Goal: Task Accomplishment & Management: Manage account settings

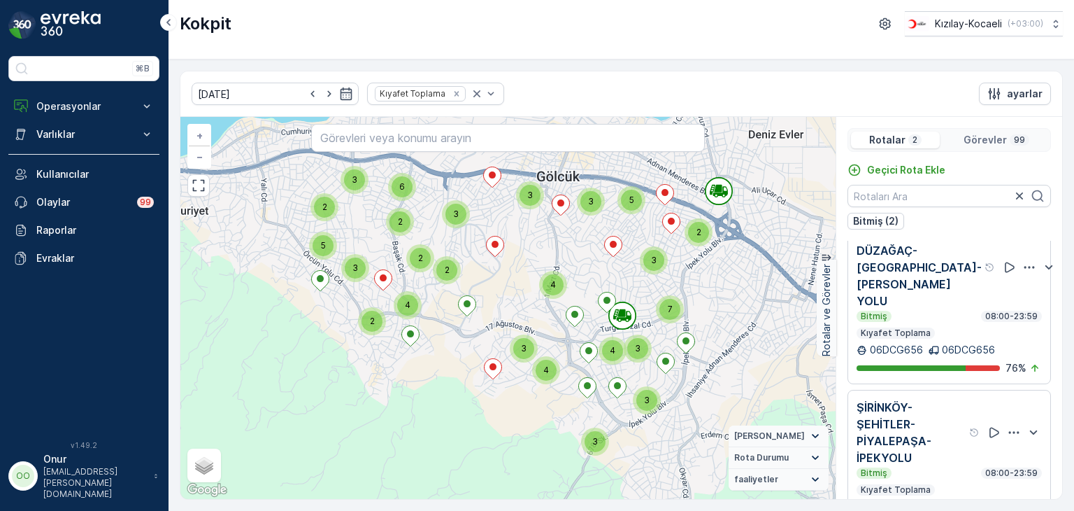
scroll to position [25, 0]
click at [76, 108] on p "Operasyonlar" at bounding box center [83, 106] width 95 height 14
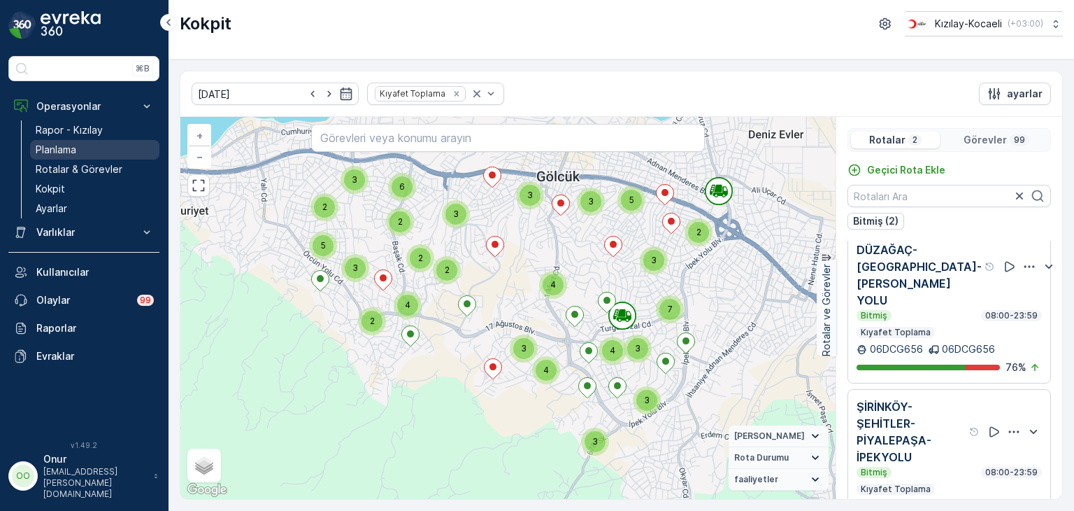
click at [57, 146] on p "Planlama" at bounding box center [56, 150] width 41 height 14
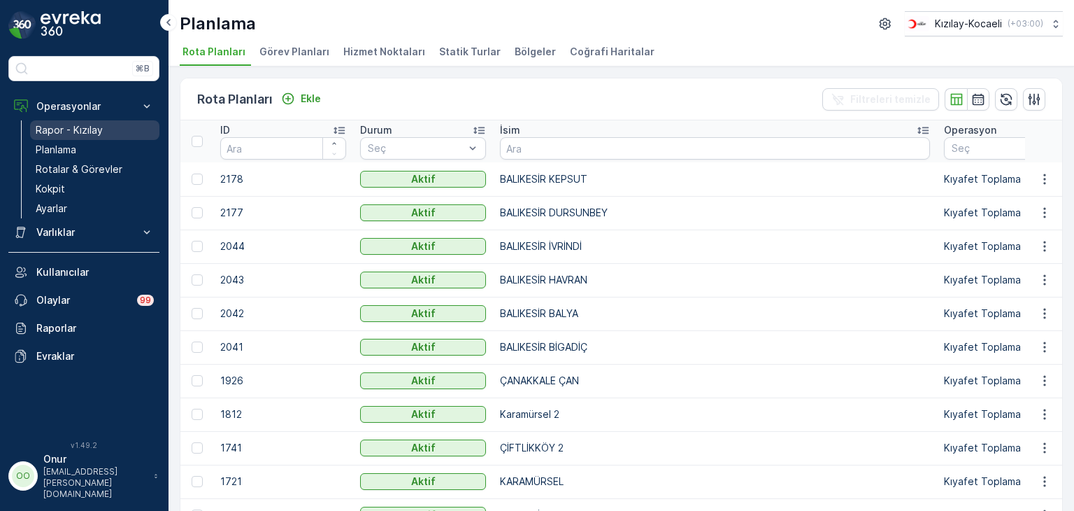
click at [71, 132] on p "Rapor - Kızılay" at bounding box center [69, 130] width 67 height 14
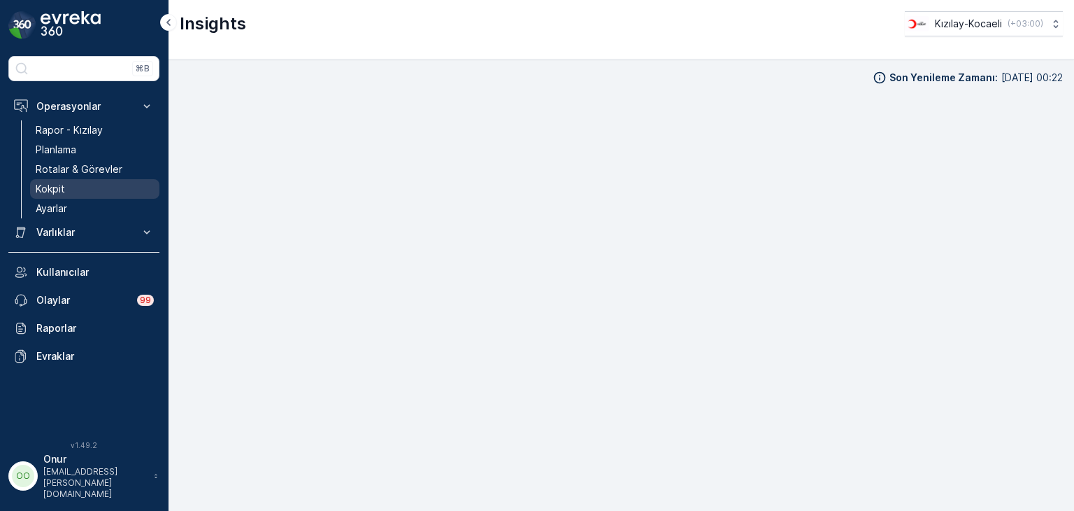
click at [59, 182] on p "Kokpit" at bounding box center [50, 189] width 29 height 14
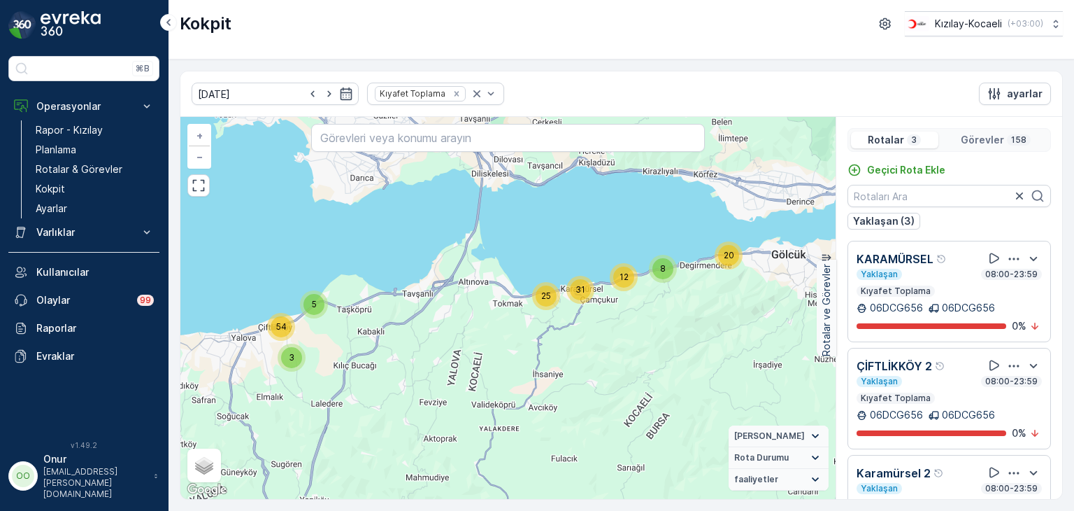
click at [1007, 260] on icon "button" at bounding box center [1014, 259] width 14 height 14
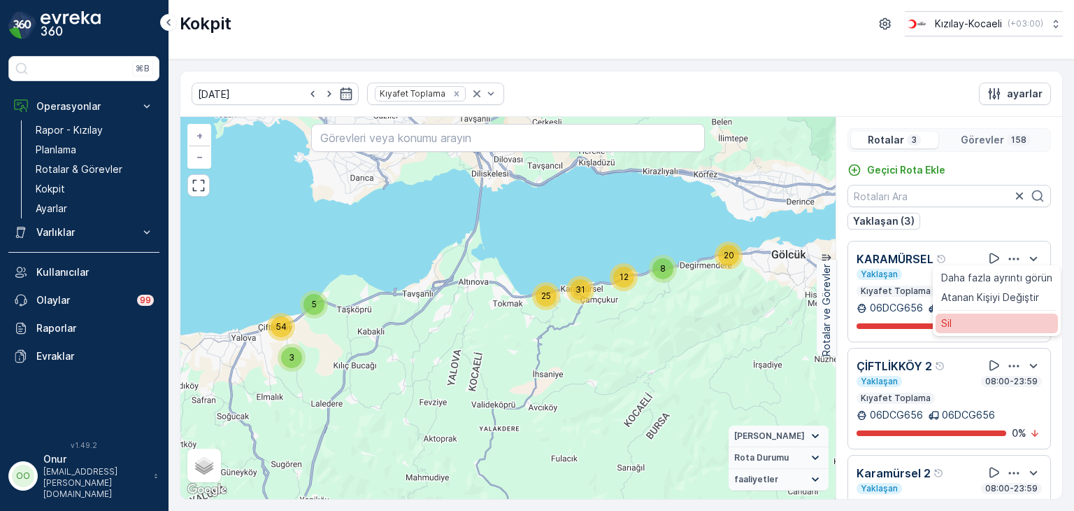
click at [967, 325] on div "Sil" at bounding box center [997, 323] width 122 height 20
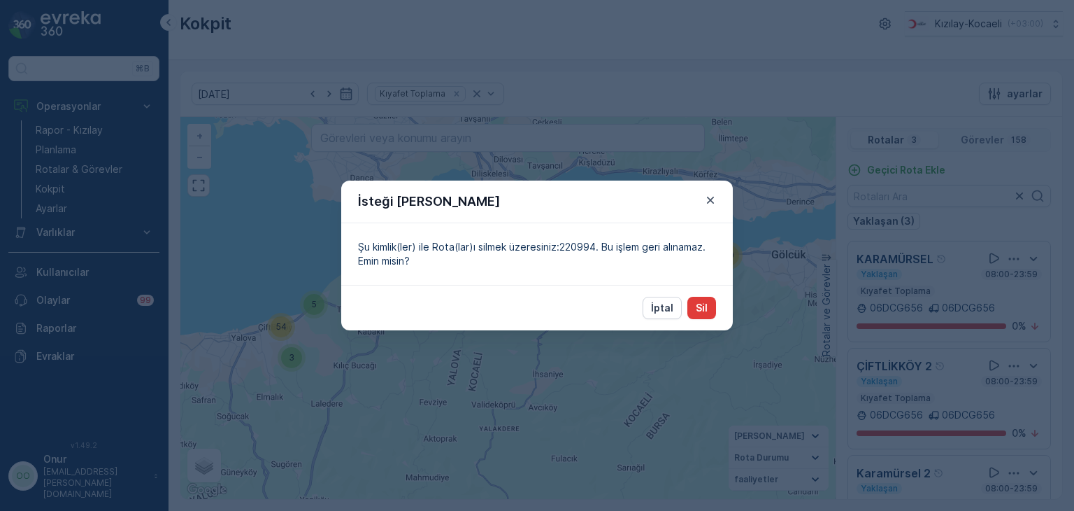
click at [705, 314] on p "Sil" at bounding box center [702, 308] width 12 height 14
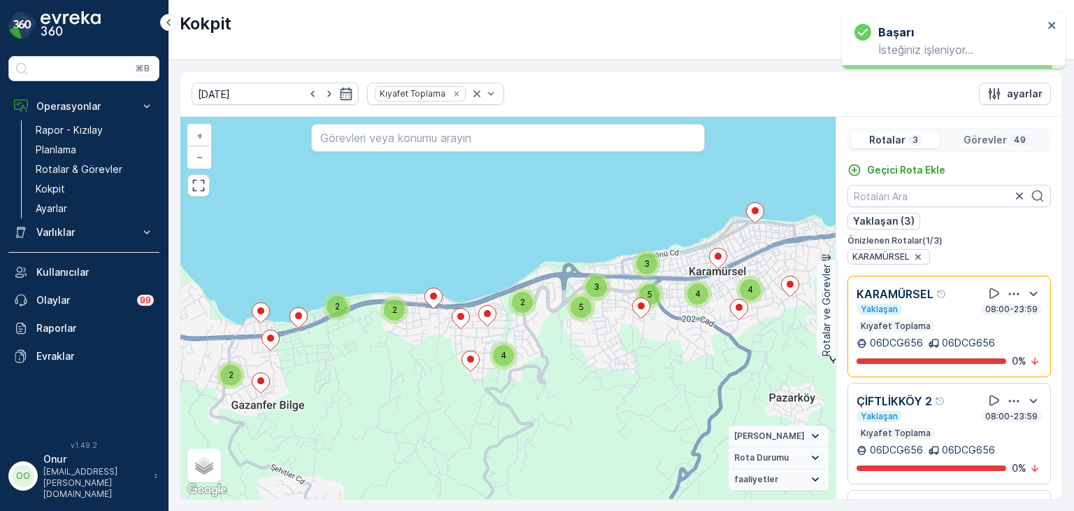
scroll to position [69, 0]
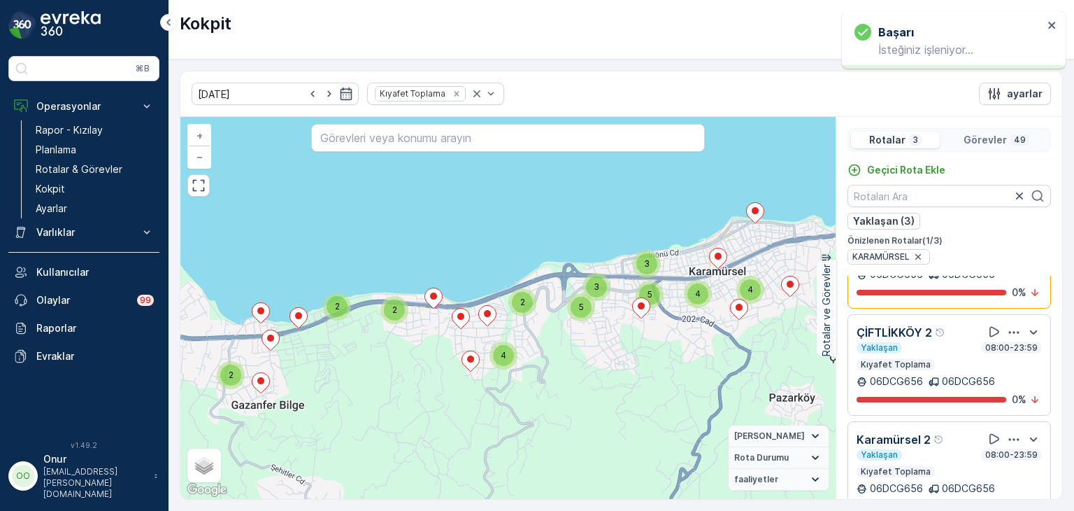
click at [1009, 438] on icon "button" at bounding box center [1014, 439] width 10 height 2
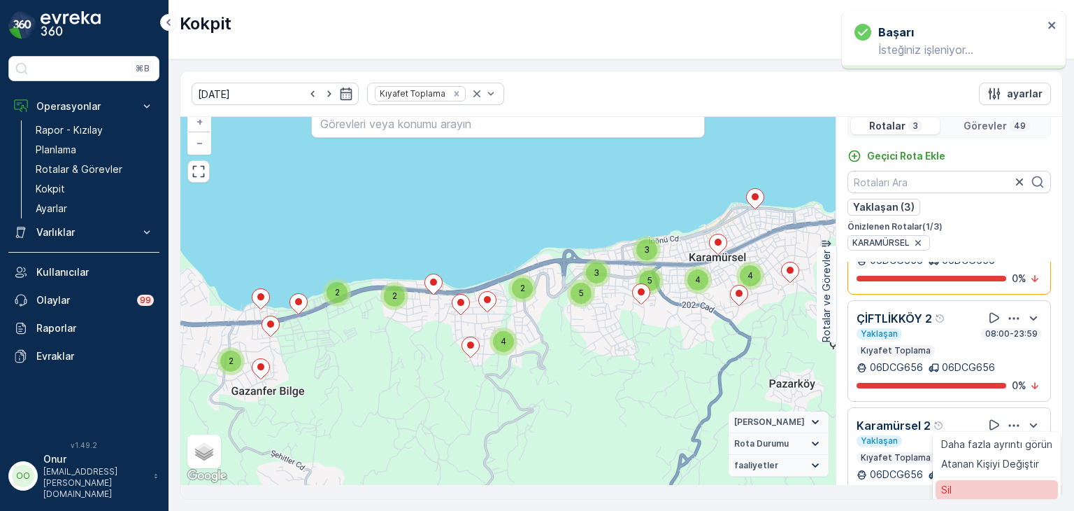
click at [972, 490] on div "Sil" at bounding box center [997, 490] width 122 height 20
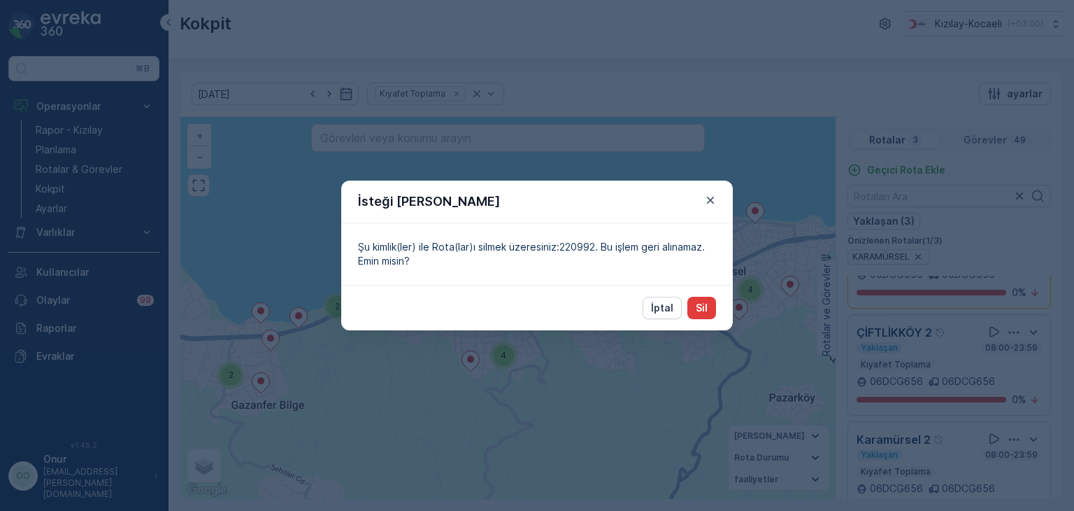
click at [711, 308] on button "Sil" at bounding box center [702, 308] width 29 height 22
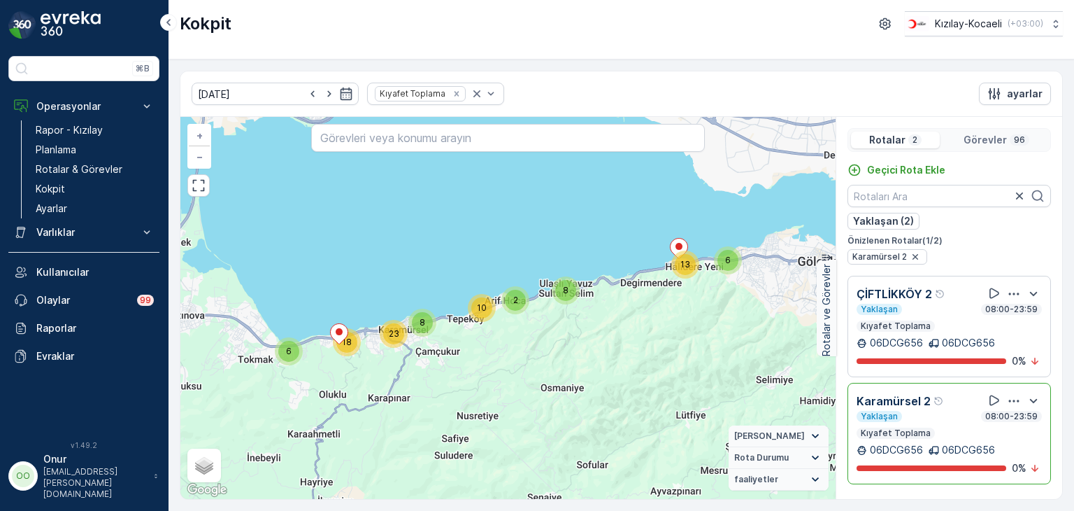
click at [1016, 404] on icon "button" at bounding box center [1014, 401] width 14 height 14
click at [969, 465] on div "Sil" at bounding box center [1000, 465] width 122 height 20
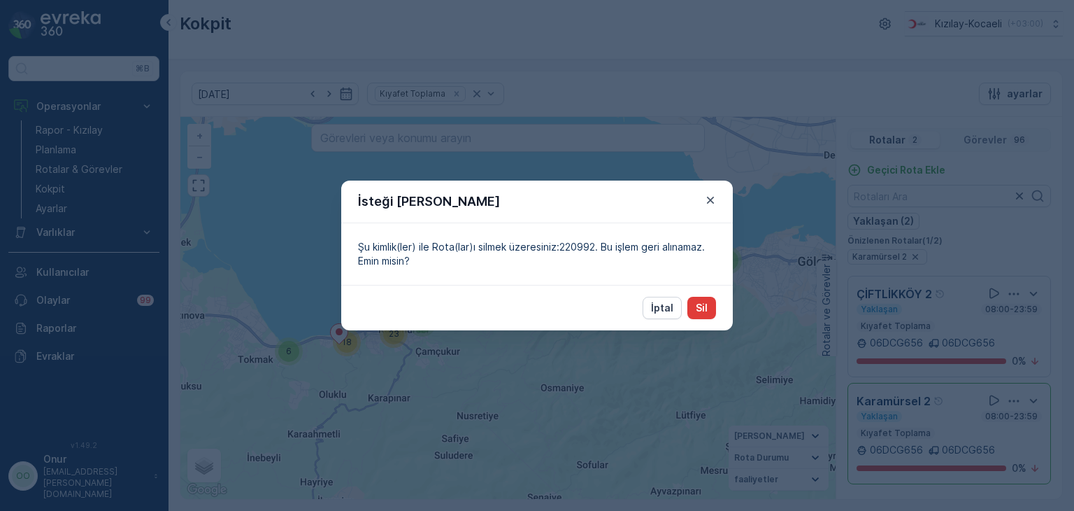
click at [709, 311] on button "Sil" at bounding box center [702, 308] width 29 height 22
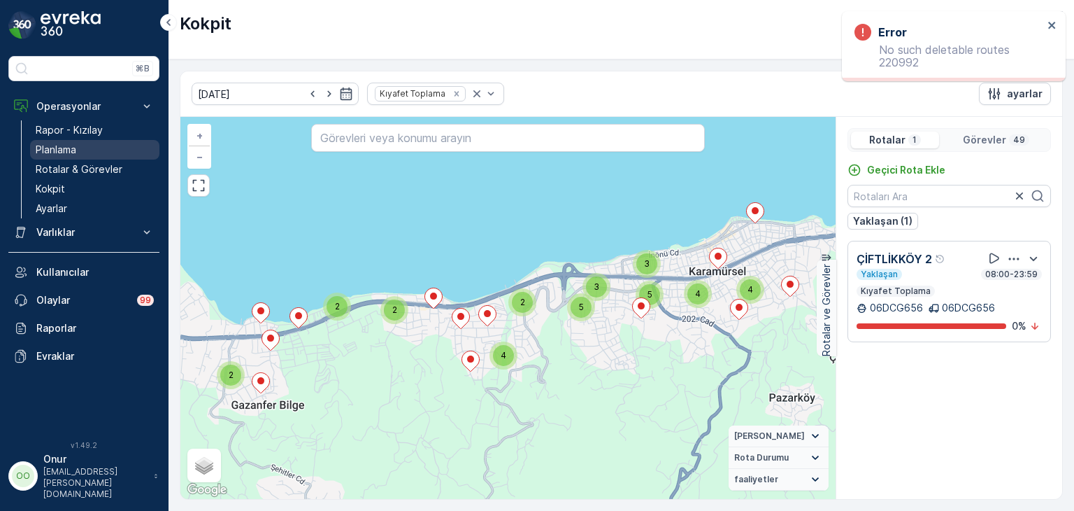
click at [67, 152] on p "Planlama" at bounding box center [56, 150] width 41 height 14
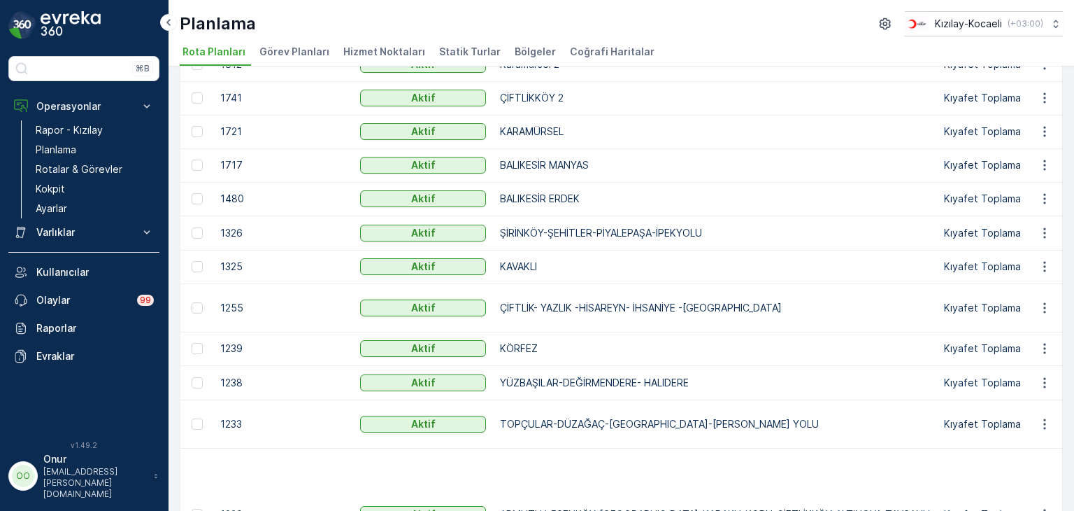
scroll to position [420, 0]
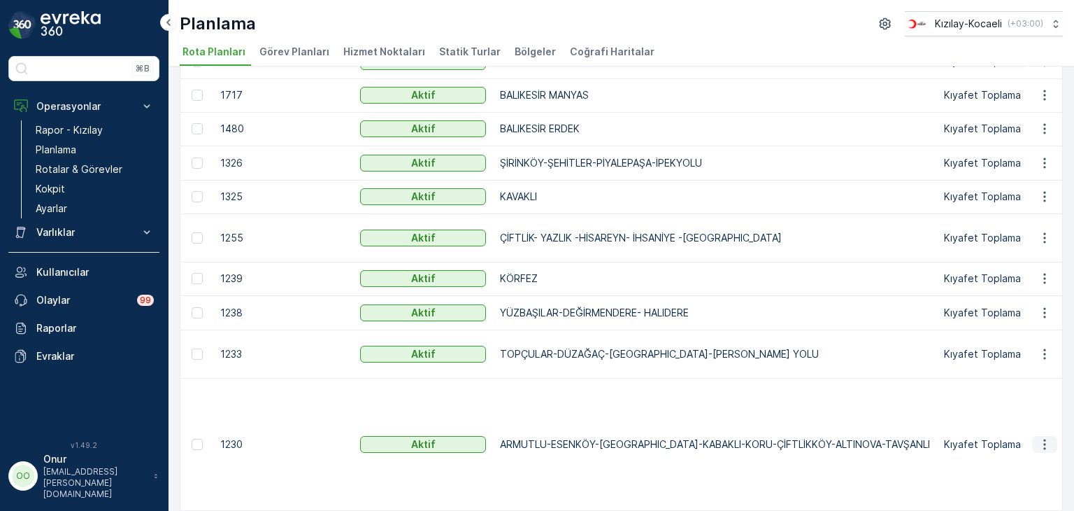
click at [1039, 443] on icon "button" at bounding box center [1045, 444] width 14 height 14
click at [1019, 460] on span "Rota Planını Düzenle" at bounding box center [1020, 464] width 96 height 14
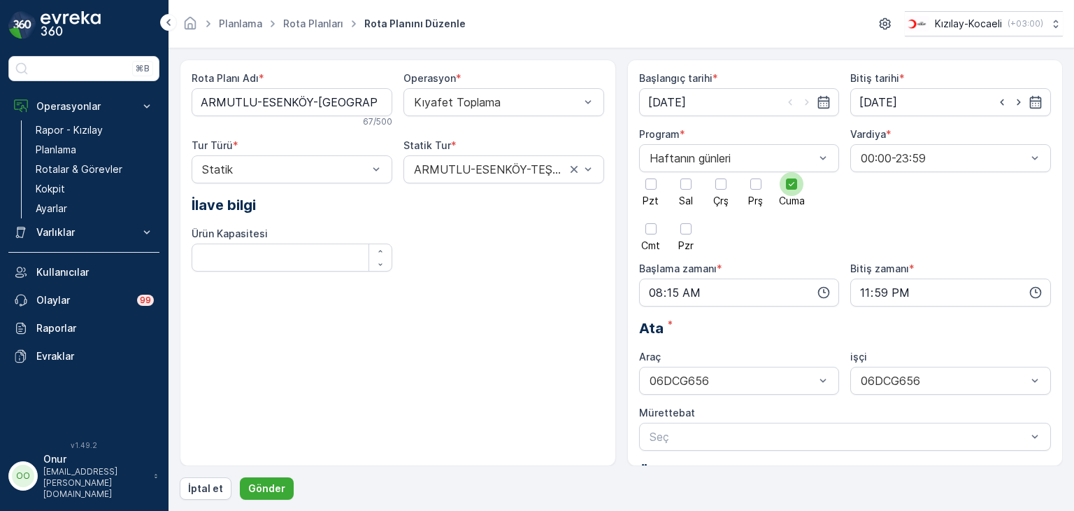
click at [788, 186] on icon at bounding box center [792, 184] width 10 height 10
click at [792, 172] on input "Cuma" at bounding box center [792, 172] width 0 height 0
click at [719, 185] on div at bounding box center [721, 183] width 11 height 11
click at [721, 172] on input "Çrş" at bounding box center [721, 172] width 0 height 0
click at [265, 493] on p "Gönder" at bounding box center [266, 488] width 37 height 14
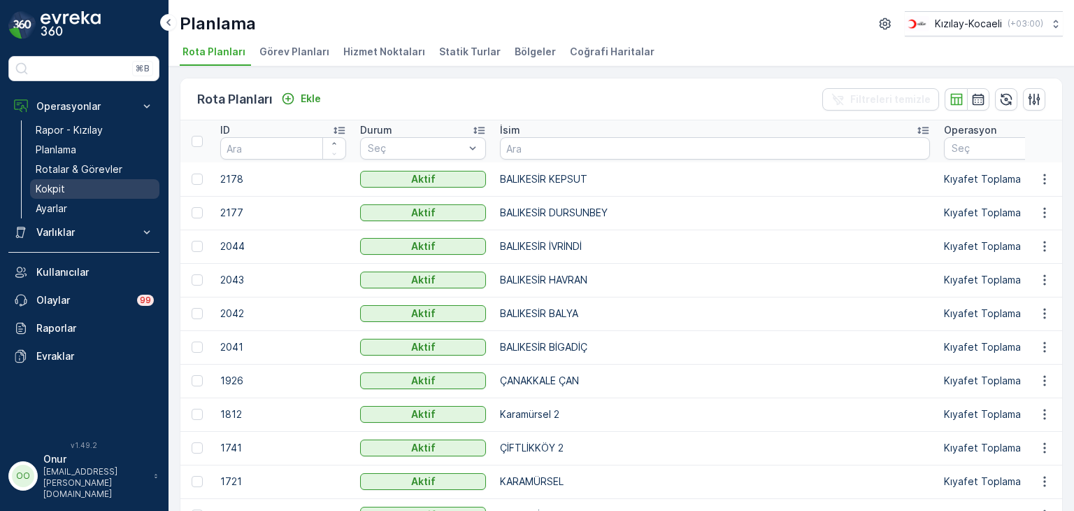
click at [40, 187] on p "Kokpit" at bounding box center [50, 189] width 29 height 14
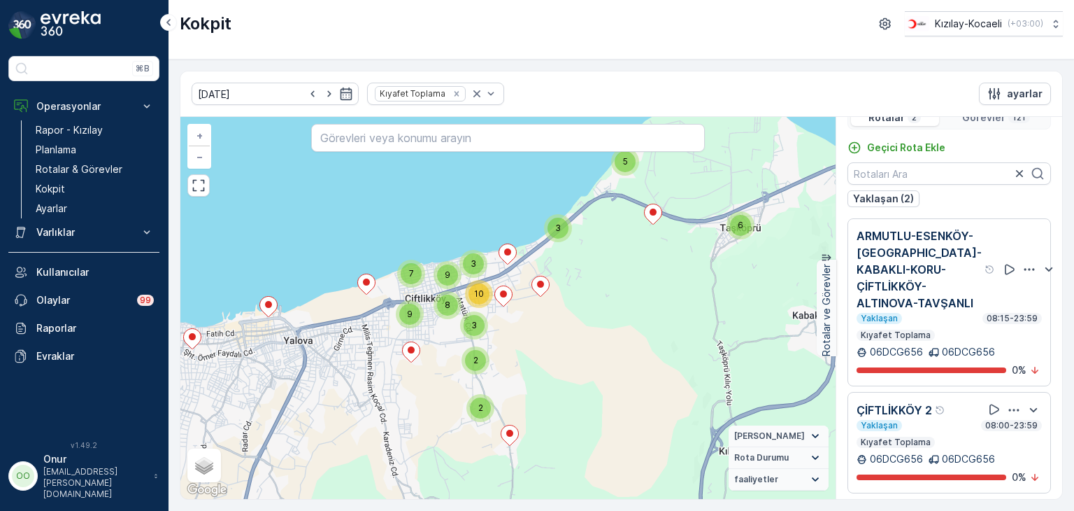
scroll to position [34, 0]
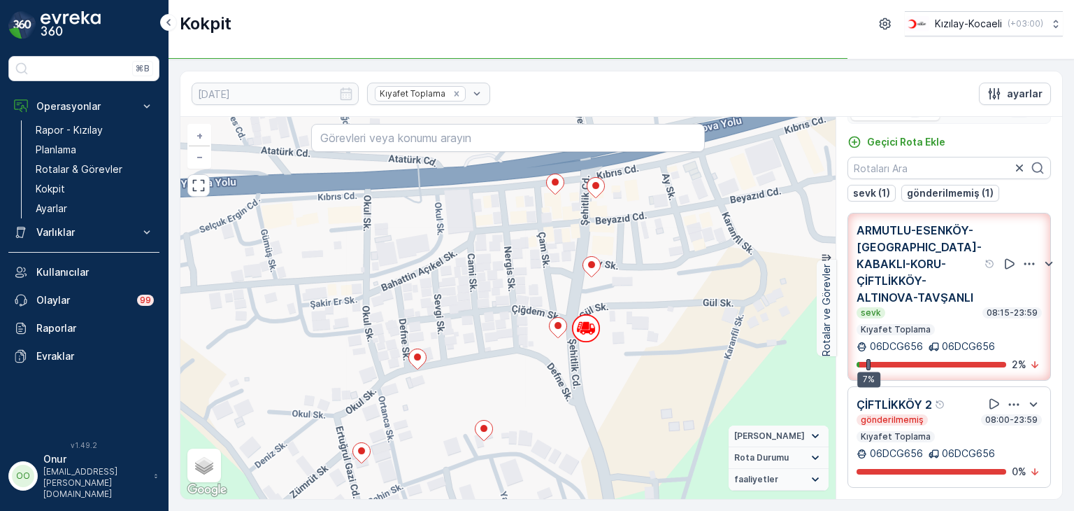
drag, startPoint x: 597, startPoint y: 216, endPoint x: 558, endPoint y: 251, distance: 52.5
click at [558, 251] on div "2 2 + − Uydu Yol haritası Arazi Karışık Leaflet Klavye kısayolları Harita Veril…" at bounding box center [507, 308] width 655 height 382
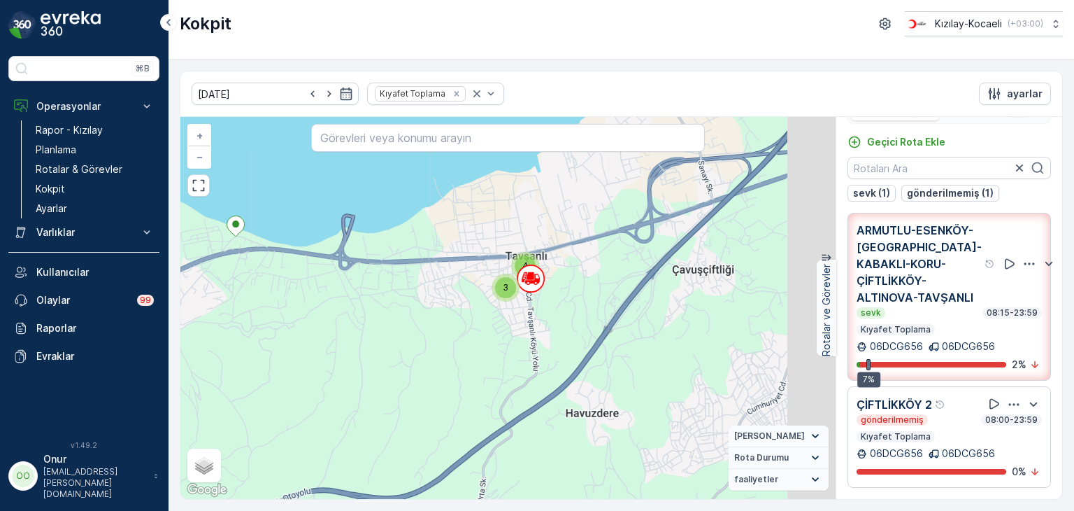
drag, startPoint x: 657, startPoint y: 354, endPoint x: 497, endPoint y: 365, distance: 160.6
click at [497, 365] on div "3 2 2 2 2 3 2 2 2 3 4 4 2 2 2 2 3 6 3 3 3 3 4 2 6 3 4 + − Uydu Yol haritası Ara…" at bounding box center [507, 308] width 655 height 382
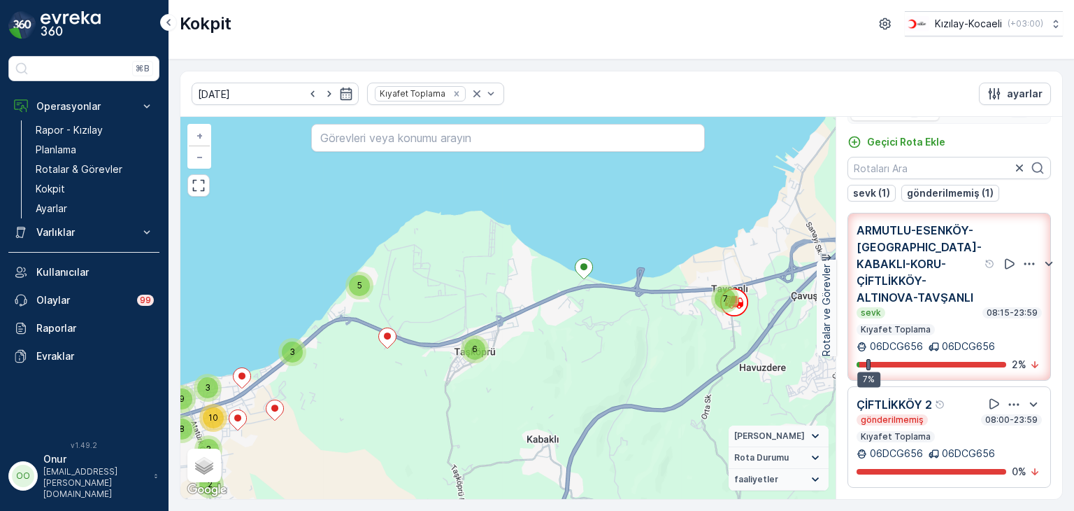
drag, startPoint x: 333, startPoint y: 292, endPoint x: 652, endPoint y: 269, distance: 319.8
click at [652, 269] on div "3 4 2 2 2 2 2 2 3 2 2 2 3 7 6 5 3 2 2 9 7 3 3 10 9 8 + − Uydu Yol haritası Araz…" at bounding box center [507, 308] width 655 height 382
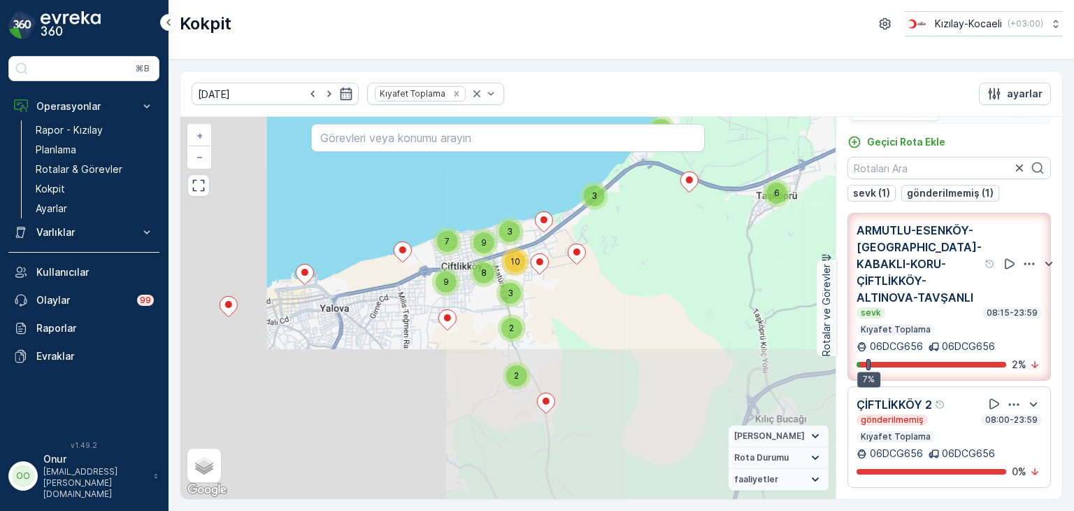
drag, startPoint x: 428, startPoint y: 444, endPoint x: 683, endPoint y: 267, distance: 310.7
click at [683, 267] on div "3 4 2 2 2 2 2 2 3 2 2 2 3 7 6 5 3 2 2 9 7 3 3 10 9 8 + − Uydu Yol haritası Araz…" at bounding box center [507, 308] width 655 height 382
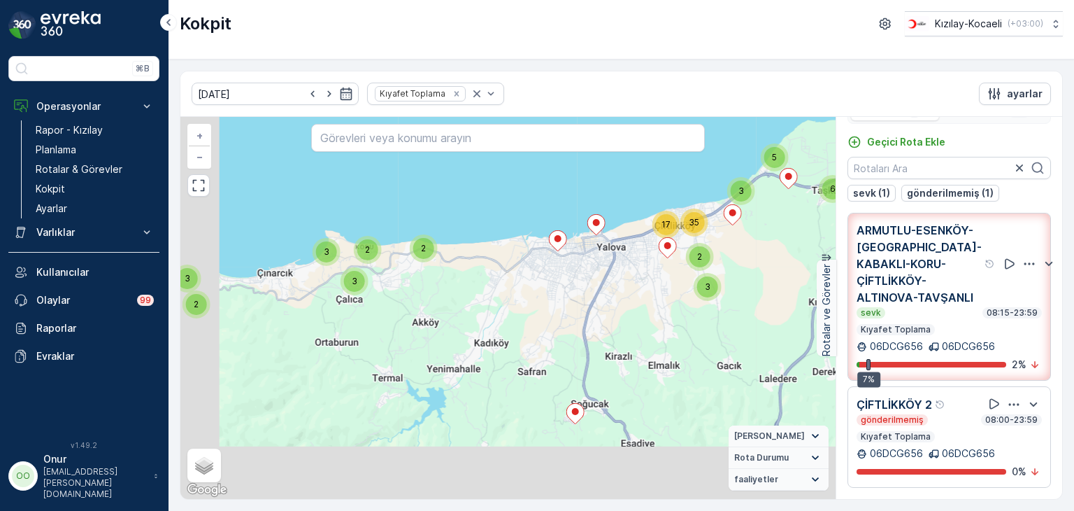
drag, startPoint x: 397, startPoint y: 340, endPoint x: 554, endPoint y: 277, distance: 168.9
click at [554, 277] on div "7 2 3 5 2 2 3 3 2 2 3 7 6 5 3 3 2 17 35 + − Uydu Yol haritası Arazi Karışık Lea…" at bounding box center [507, 308] width 655 height 382
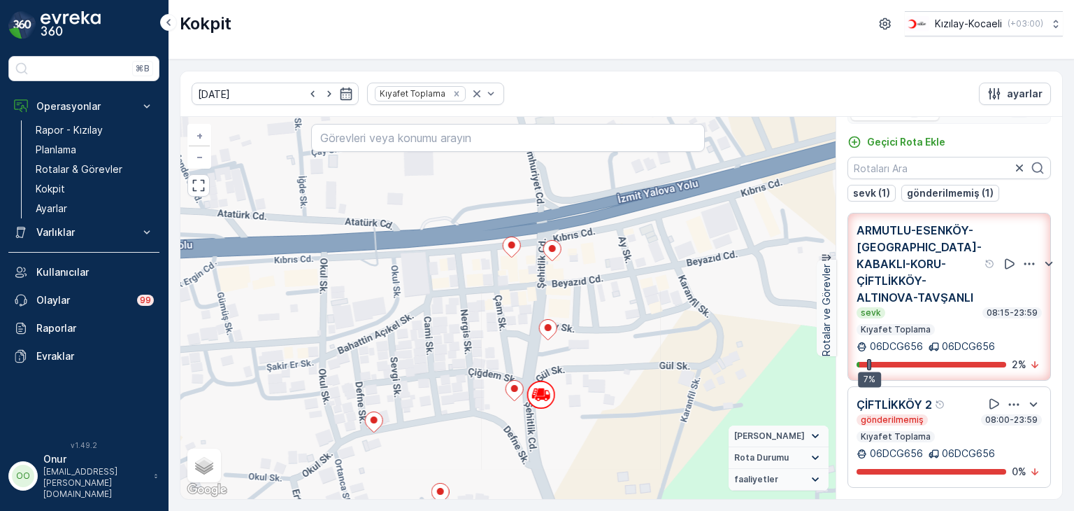
drag, startPoint x: 562, startPoint y: 194, endPoint x: 541, endPoint y: 303, distance: 111.3
click at [541, 303] on div "2 2 + − Uydu Yol haritası Arazi Karışık Leaflet Klavye kısayolları Harita Veril…" at bounding box center [507, 308] width 655 height 382
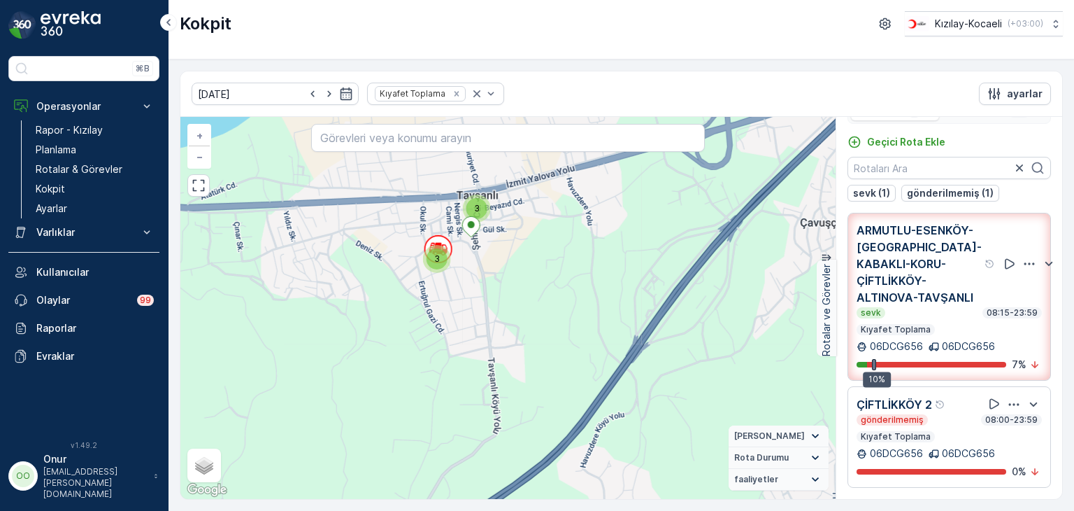
drag, startPoint x: 437, startPoint y: 404, endPoint x: 455, endPoint y: 273, distance: 132.7
click at [455, 273] on div "2 2 2 2 3 3 2 2 2 2 3 2 3 2 2 2 2 3 + − Uydu Yol haritası Arazi Karışık Leaflet…" at bounding box center [507, 308] width 655 height 382
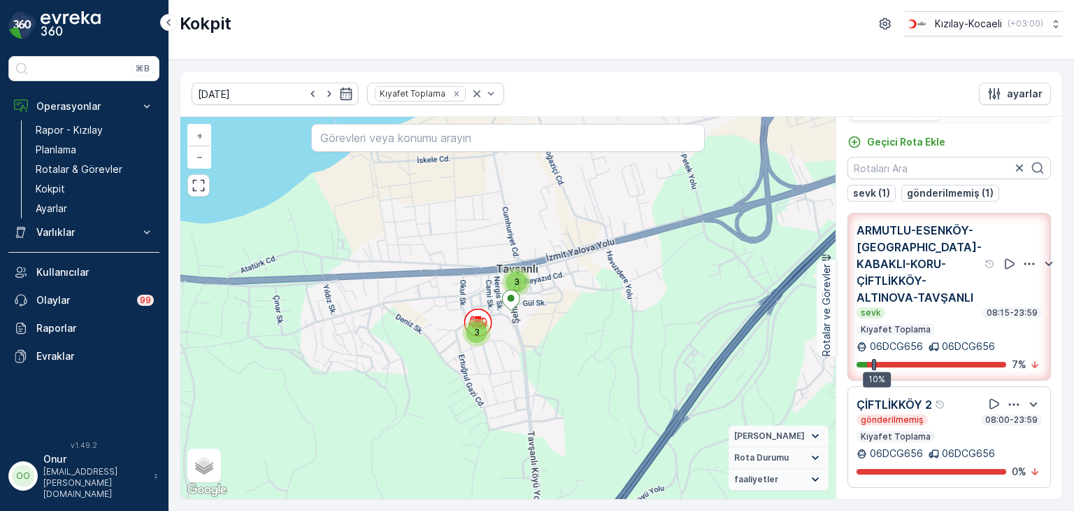
drag, startPoint x: 446, startPoint y: 316, endPoint x: 486, endPoint y: 390, distance: 84.5
click at [486, 390] on div "2 2 2 2 3 3 2 2 2 2 3 2 3 2 2 2 2 3 + − Uydu Yol haritası Arazi Karışık Leaflet…" at bounding box center [507, 308] width 655 height 382
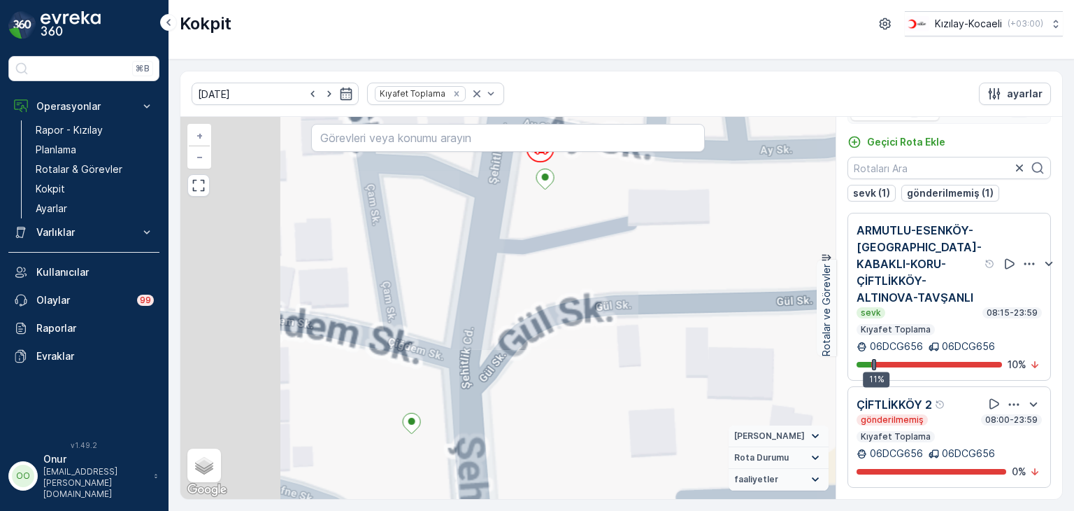
drag, startPoint x: 414, startPoint y: 457, endPoint x: 541, endPoint y: 322, distance: 184.6
click at [541, 322] on div "2 + − Uydu Yol haritası Arazi Karışık Leaflet Klavye kısayolları Harita Veriler…" at bounding box center [507, 308] width 655 height 382
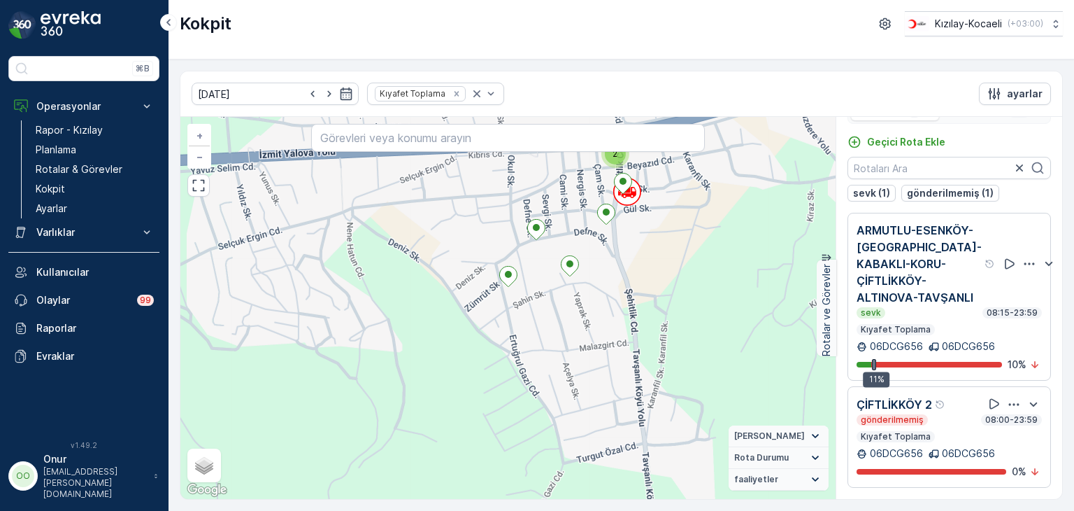
drag, startPoint x: 488, startPoint y: 412, endPoint x: 611, endPoint y: 267, distance: 190.2
click at [611, 267] on div "2 2 2 2 2 2 2 2 + − Uydu Yol haritası Arazi Karışık Leaflet Klavye kısayolları …" at bounding box center [507, 308] width 655 height 382
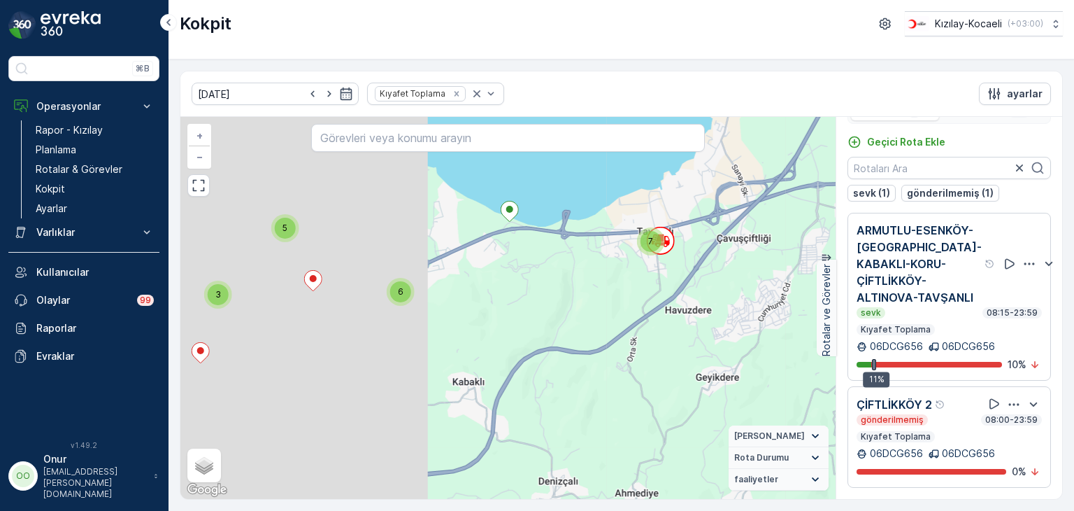
drag, startPoint x: 255, startPoint y: 297, endPoint x: 600, endPoint y: 260, distance: 347.6
click at [600, 260] on div "3 4 2 2 2 3 2 2 3 2 2 2 3 7 6 5 3 2 2 9 7 3 3 10 9 8 + − Uydu Yol haritası Araz…" at bounding box center [507, 308] width 655 height 382
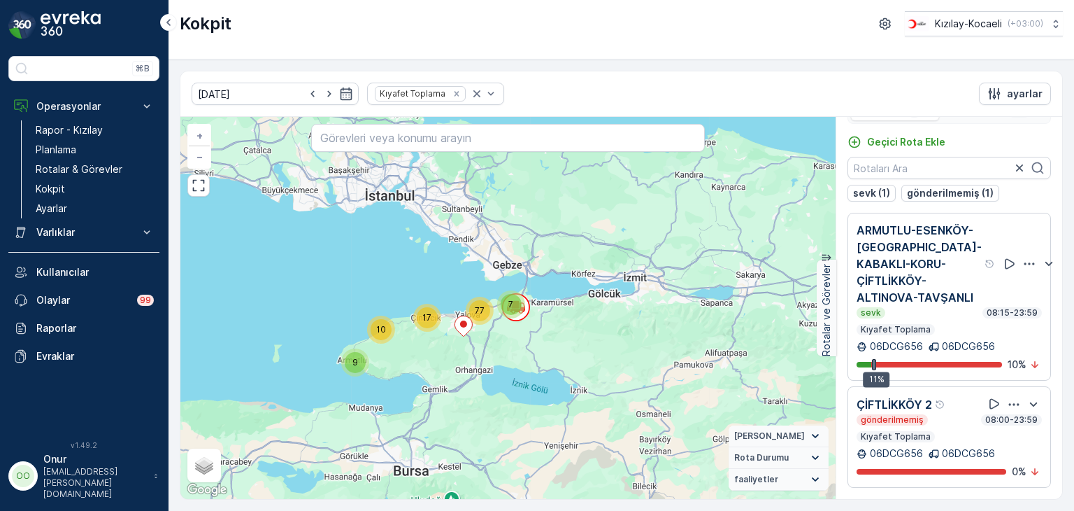
drag, startPoint x: 236, startPoint y: 418, endPoint x: 384, endPoint y: 365, distance: 156.6
click at [384, 365] on div "9 10 17 7 77 + − Uydu Yol haritası Arazi Karışık Leaflet Klavye kısayolları Har…" at bounding box center [507, 308] width 655 height 382
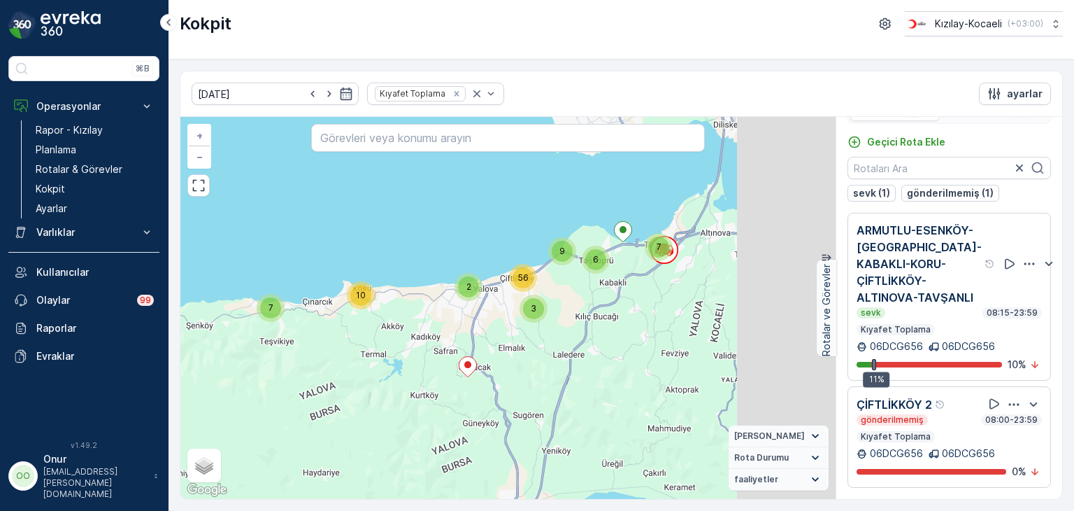
drag, startPoint x: 602, startPoint y: 286, endPoint x: 479, endPoint y: 313, distance: 126.1
click at [479, 313] on div "7 2 8 10 7 7 2 6 9 3 56 + − Uydu Yol haritası Arazi Karışık Leaflet Klavye kısa…" at bounding box center [507, 308] width 655 height 382
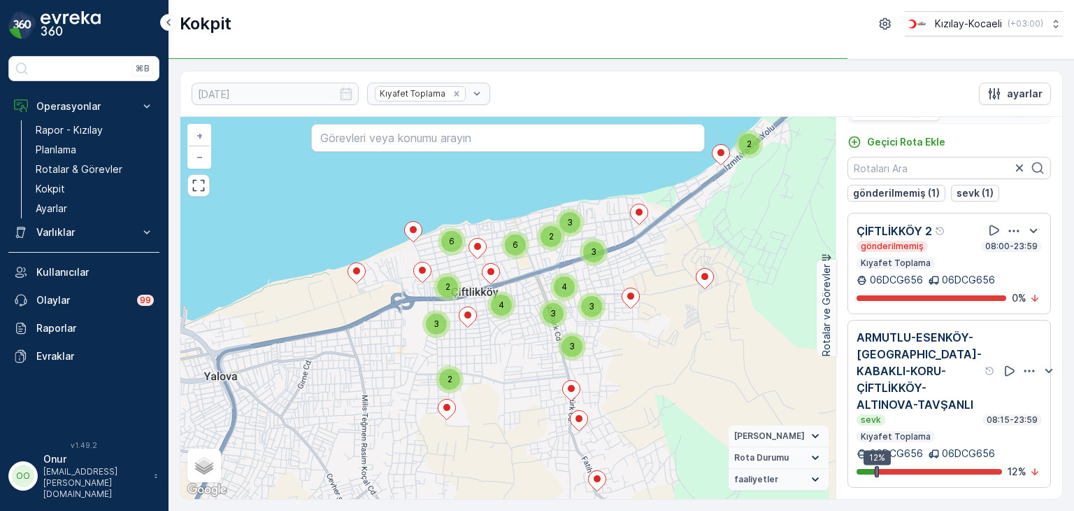
scroll to position [0, 0]
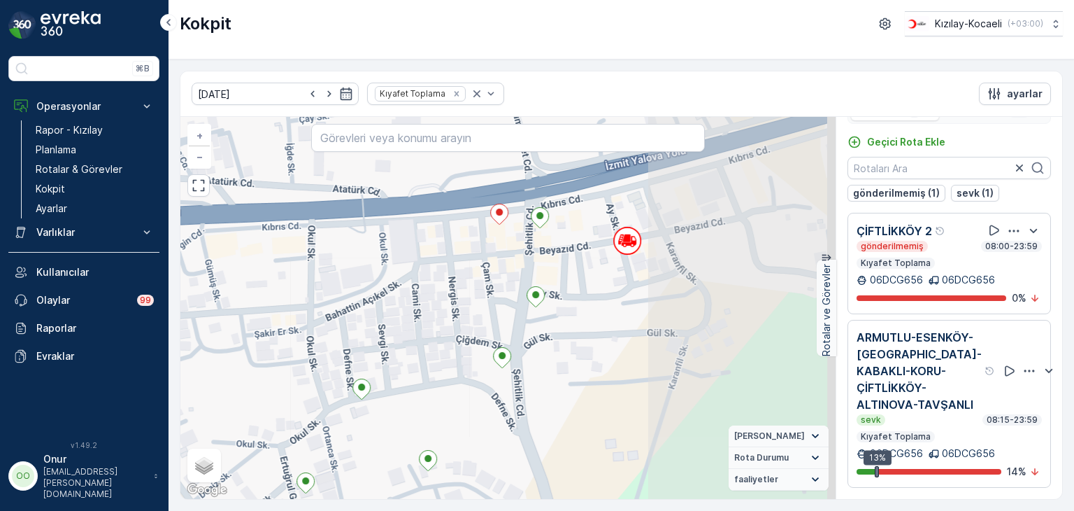
drag, startPoint x: 724, startPoint y: 219, endPoint x: 444, endPoint y: 311, distance: 294.7
click at [444, 311] on div "2 2 + − Uydu Yol haritası Arazi Karışık Leaflet Klavye kısayolları Harita Veril…" at bounding box center [507, 308] width 655 height 382
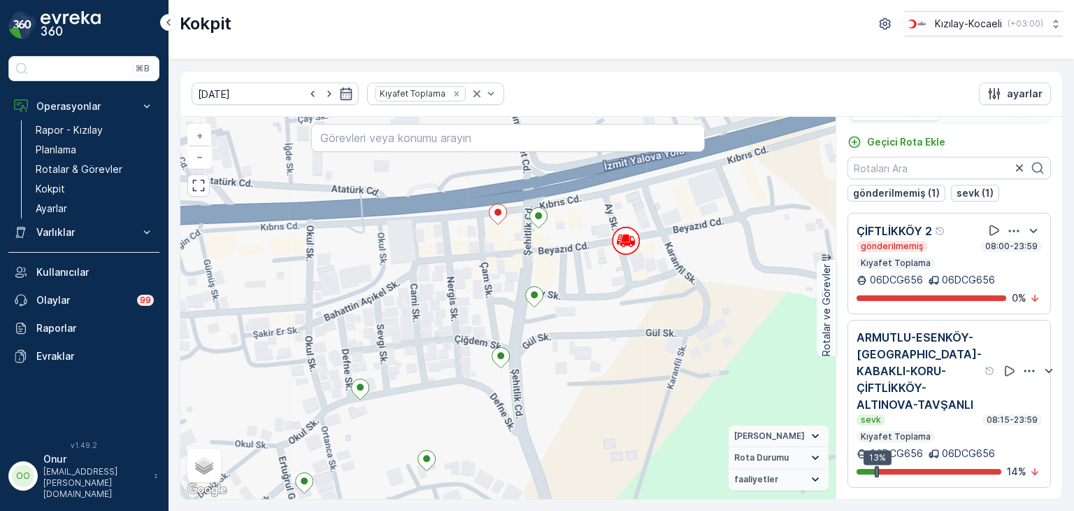
scroll to position [26, 0]
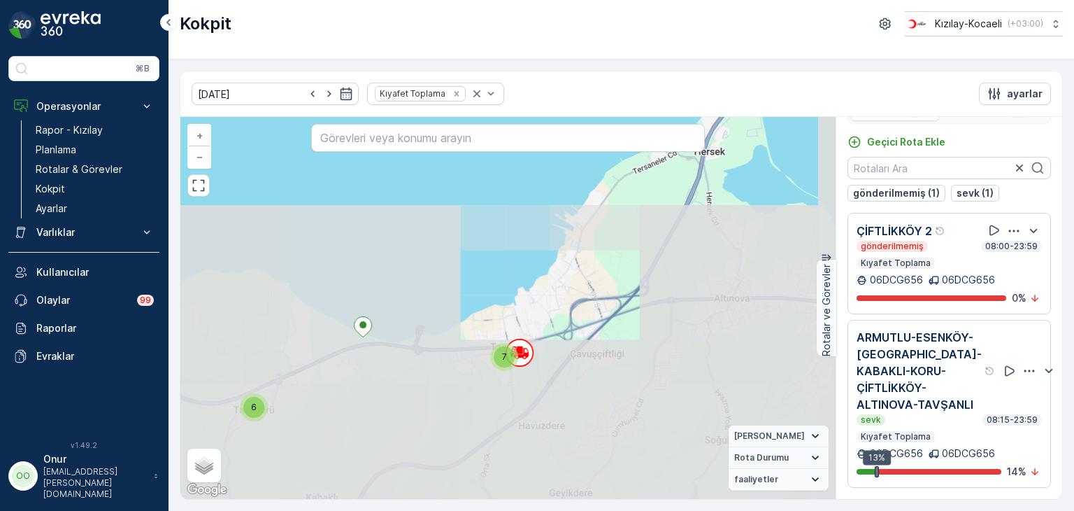
drag, startPoint x: 344, startPoint y: 413, endPoint x: 834, endPoint y: 198, distance: 534.7
click at [832, 199] on div "2 2 2 2 3 3 2 2 2 2 3 2 3 2 2 2 2 3 3 4 2 2 2 3 2 2 3 2 2 2 3 7 6 5 3 2 2 9 7 3…" at bounding box center [507, 308] width 655 height 382
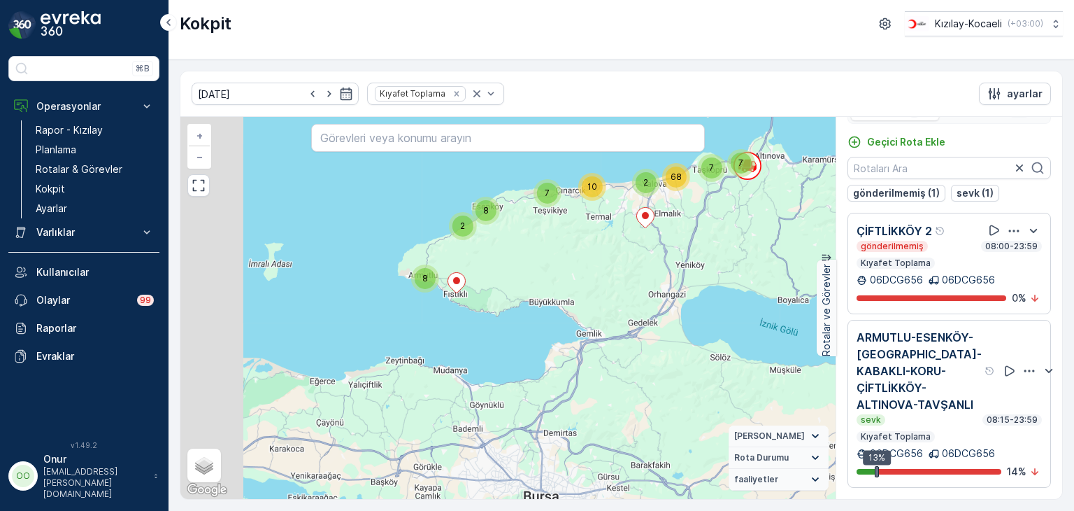
drag, startPoint x: 385, startPoint y: 390, endPoint x: 611, endPoint y: 224, distance: 279.7
click at [611, 224] on div "8 2 8 10 7 7 2 7 68 + − Uydu Yol haritası Arazi Karışık Leaflet Klavye kısayoll…" at bounding box center [507, 308] width 655 height 382
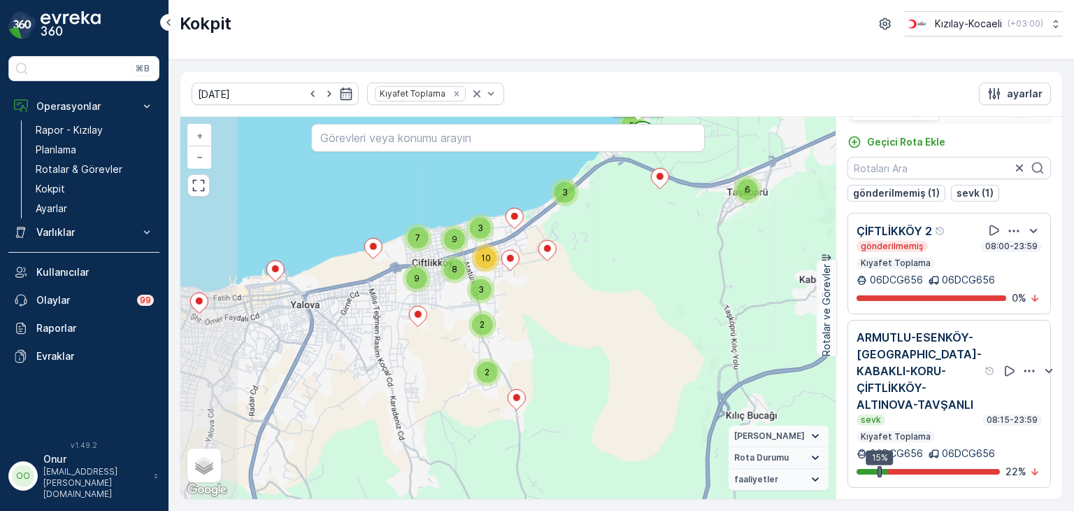
drag, startPoint x: 430, startPoint y: 385, endPoint x: 574, endPoint y: 249, distance: 197.9
click at [574, 249] on div "3 4 2 2 2 3 2 2 3 2 2 2 3 7 6 5 3 2 2 9 7 3 3 10 9 8 06DCG656 + − Uydu Yol hari…" at bounding box center [507, 308] width 655 height 382
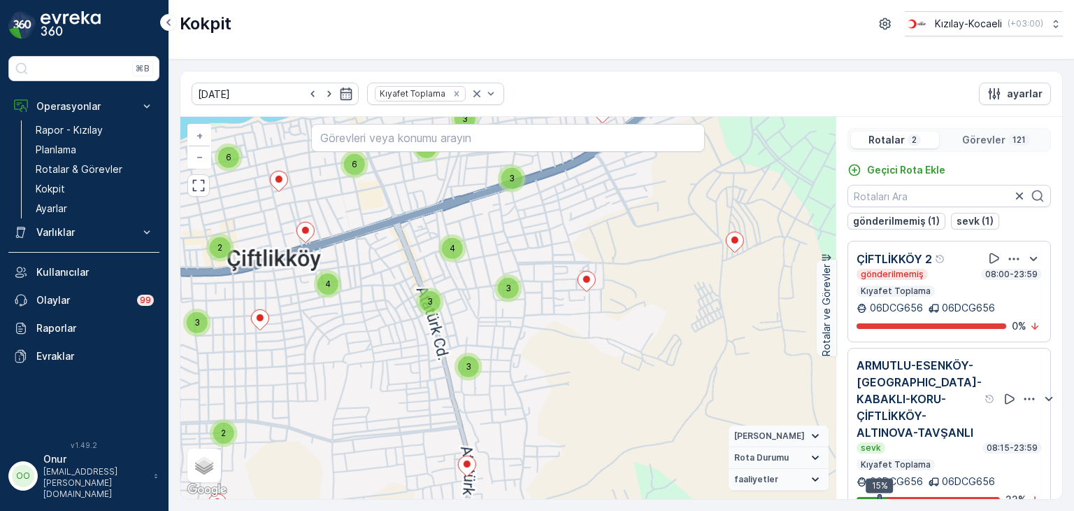
scroll to position [26, 0]
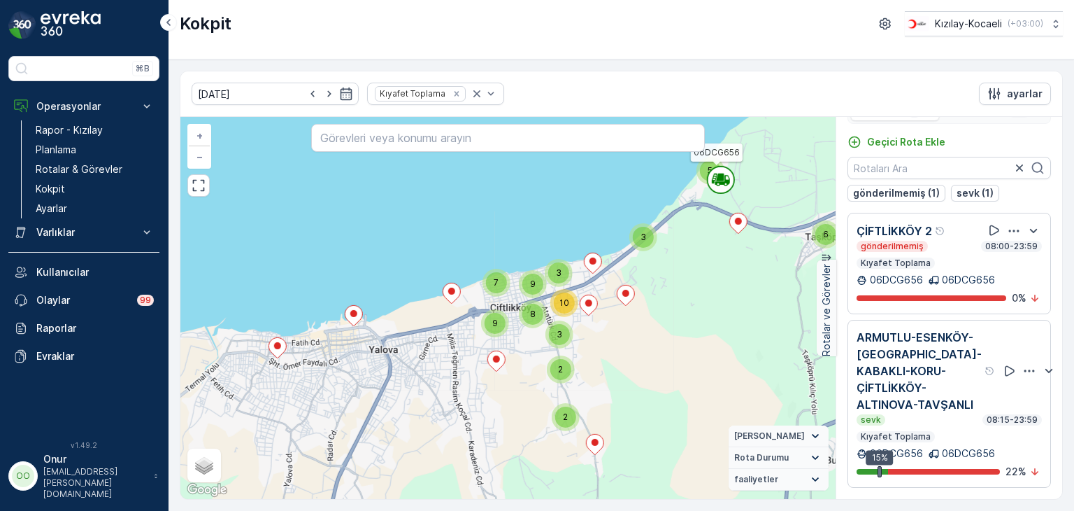
drag, startPoint x: 508, startPoint y: 287, endPoint x: 423, endPoint y: 412, distance: 151.1
click at [423, 412] on div "3 4 2 2 2 3 2 2 3 2 2 2 3 7 6 5 3 2 2 9 7 3 3 10 9 8 06DCG656 + − Uydu Yol hari…" at bounding box center [507, 308] width 655 height 382
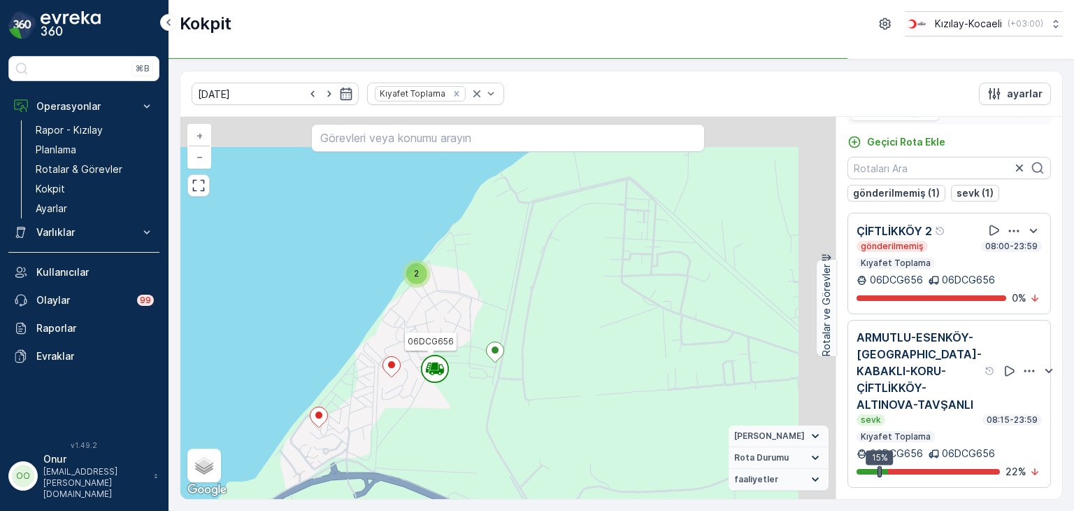
drag, startPoint x: 641, startPoint y: 233, endPoint x: 459, endPoint y: 406, distance: 251.9
click at [459, 406] on div "2 2 2 2 3 3 2 2 2 2 3 2 3 2 2 2 2 3 06DCG656 + − Uydu Yol haritası Arazi Karışı…" at bounding box center [507, 308] width 655 height 382
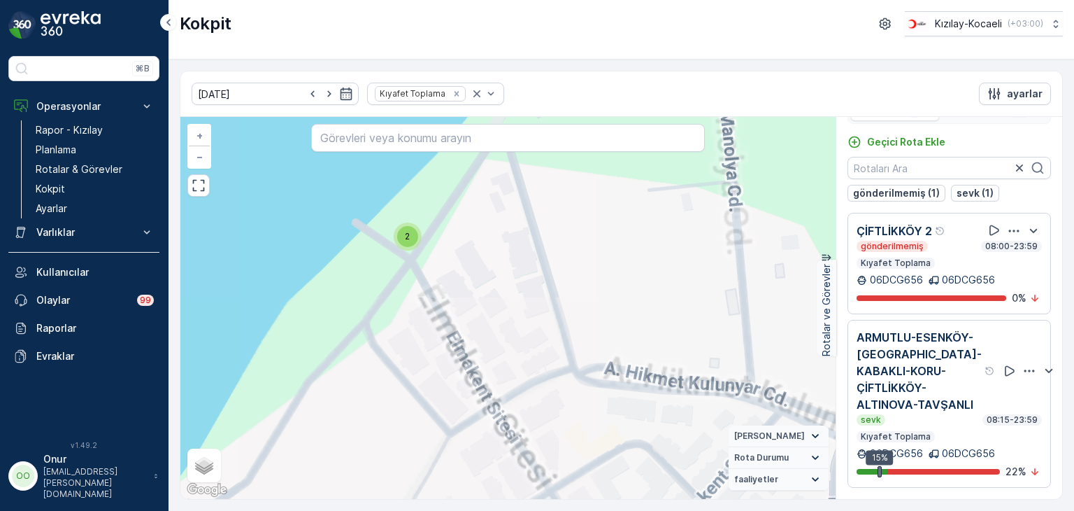
click at [403, 244] on div "2" at bounding box center [407, 236] width 21 height 21
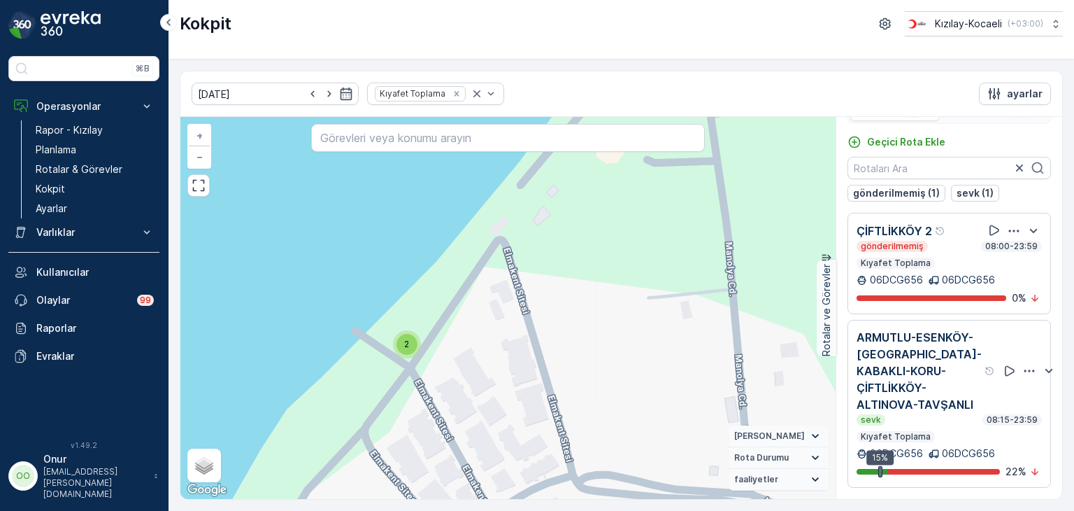
click at [414, 350] on div "2" at bounding box center [407, 344] width 28 height 28
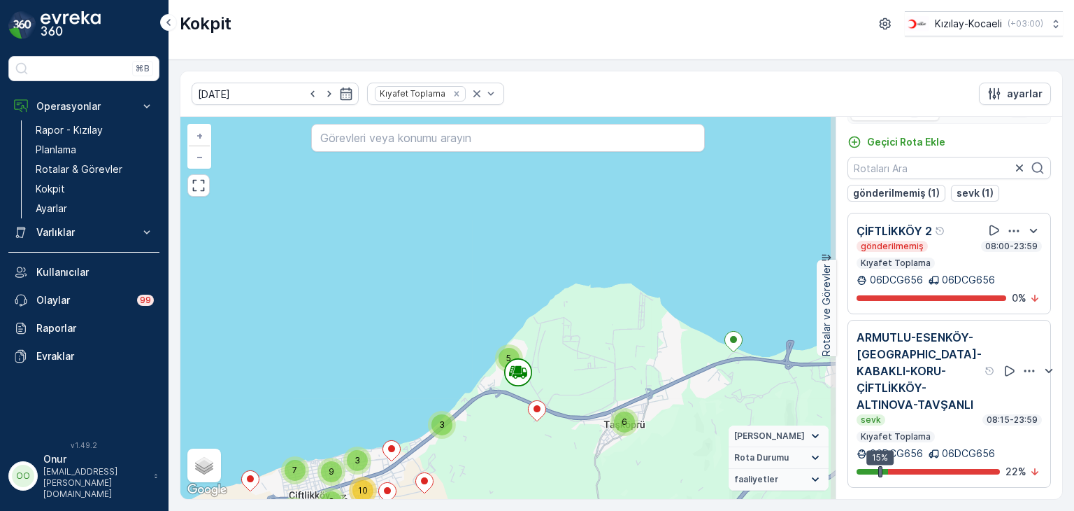
drag, startPoint x: 564, startPoint y: 450, endPoint x: 557, endPoint y: 373, distance: 78.0
click at [557, 373] on div "3 4 2 2 2 3 2 2 3 2 2 2 3 7 6 5 3 2 2 9 7 3 3 10 9 8 + − Uydu Yol haritası Araz…" at bounding box center [507, 308] width 655 height 382
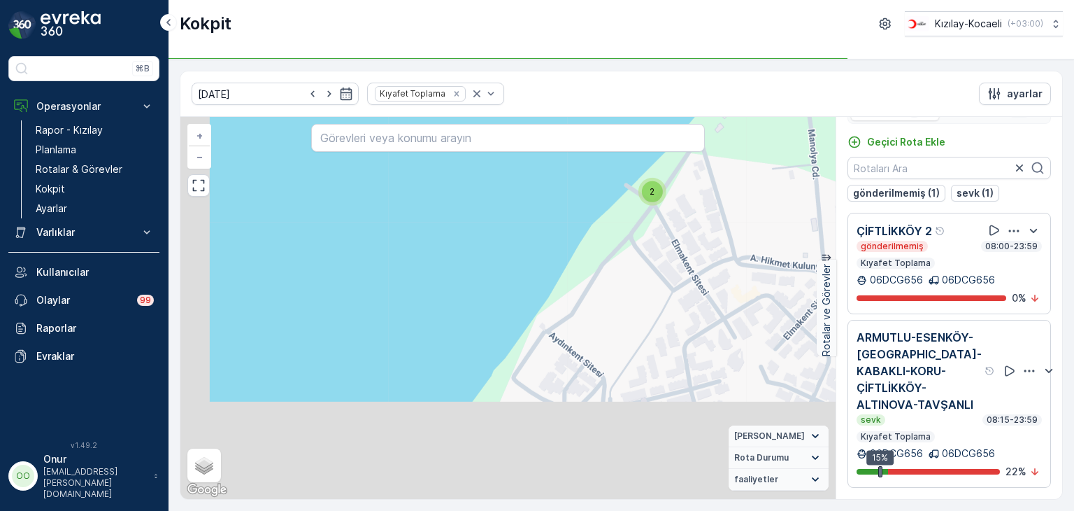
drag, startPoint x: 543, startPoint y: 412, endPoint x: 658, endPoint y: 221, distance: 222.8
click at [658, 221] on div "2 2 + − Uydu Yol haritası Arazi Karışık Leaflet Klavye kısayolları Harita Veril…" at bounding box center [507, 308] width 655 height 382
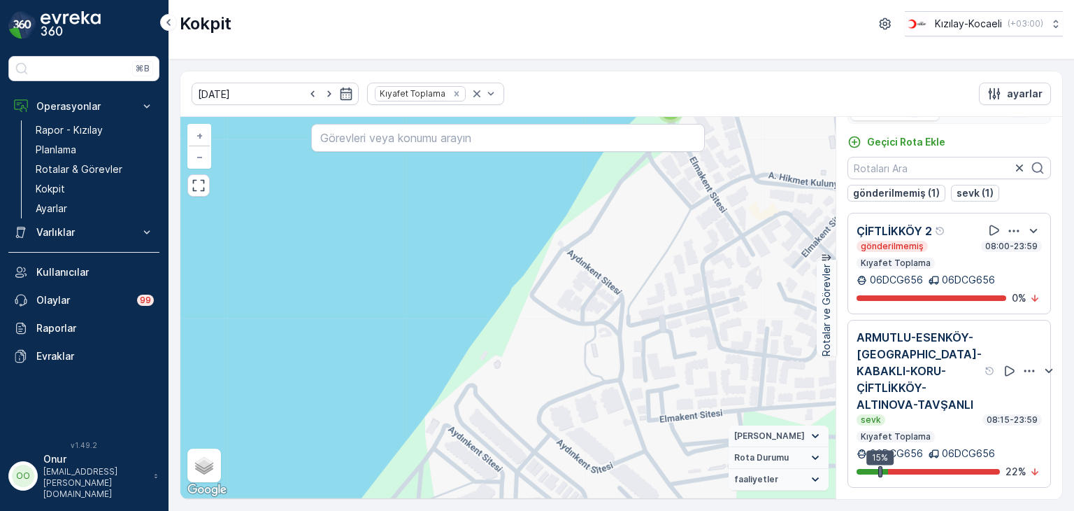
drag, startPoint x: 562, startPoint y: 358, endPoint x: 579, endPoint y: 157, distance: 202.2
click at [579, 159] on div "2 2 + − Uydu Yol haritası Arazi Karışık Leaflet Klavye kısayolları Harita Veril…" at bounding box center [507, 308] width 655 height 382
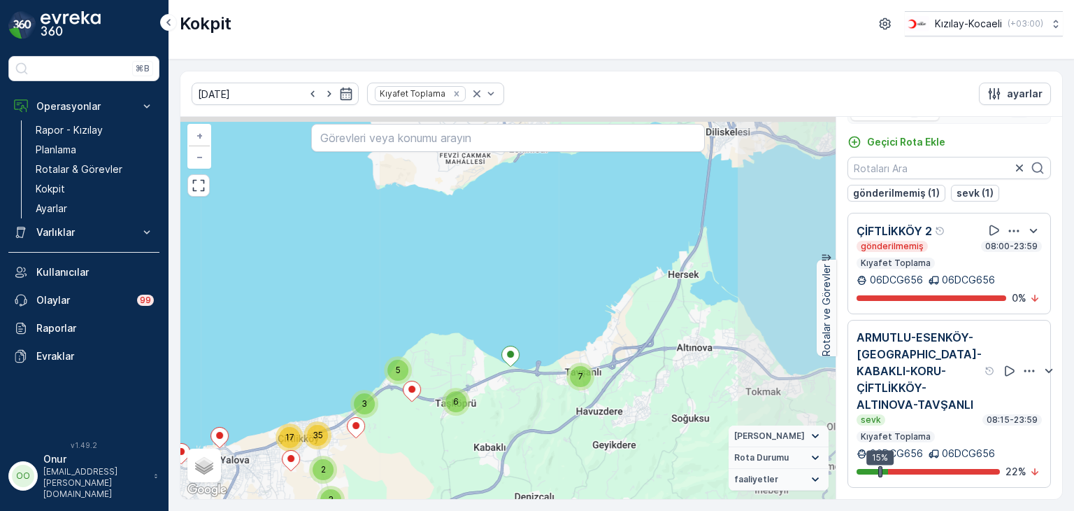
drag, startPoint x: 757, startPoint y: 310, endPoint x: 583, endPoint y: 382, distance: 187.9
click at [583, 382] on div "7" at bounding box center [580, 376] width 21 height 21
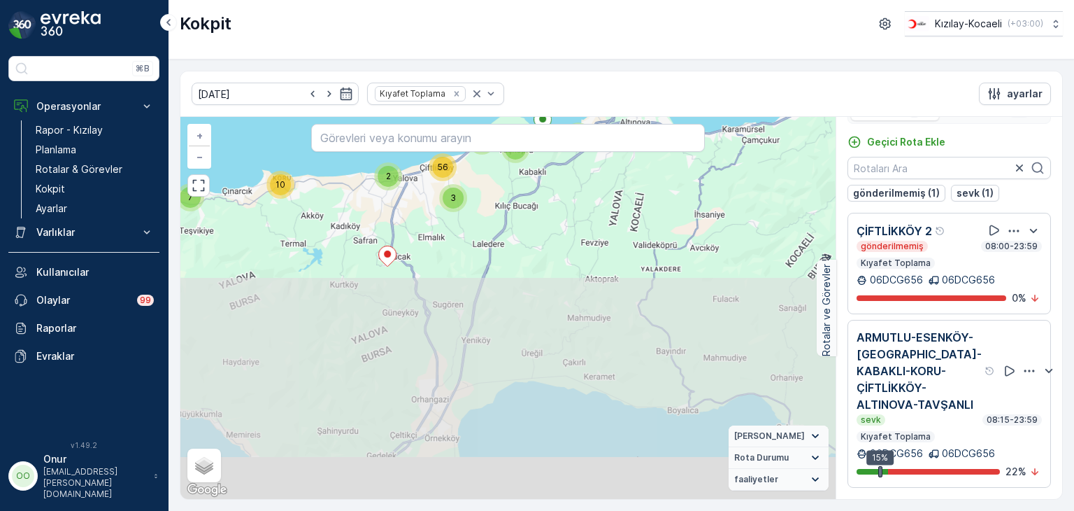
drag, startPoint x: 562, startPoint y: 426, endPoint x: 557, endPoint y: 205, distance: 221.1
click at [560, 201] on div "7 2 8 10 7 7 2 6 9 3 56 + − Uydu Yol haritası Arazi Karışık Leaflet Klavye kısa…" at bounding box center [507, 308] width 655 height 382
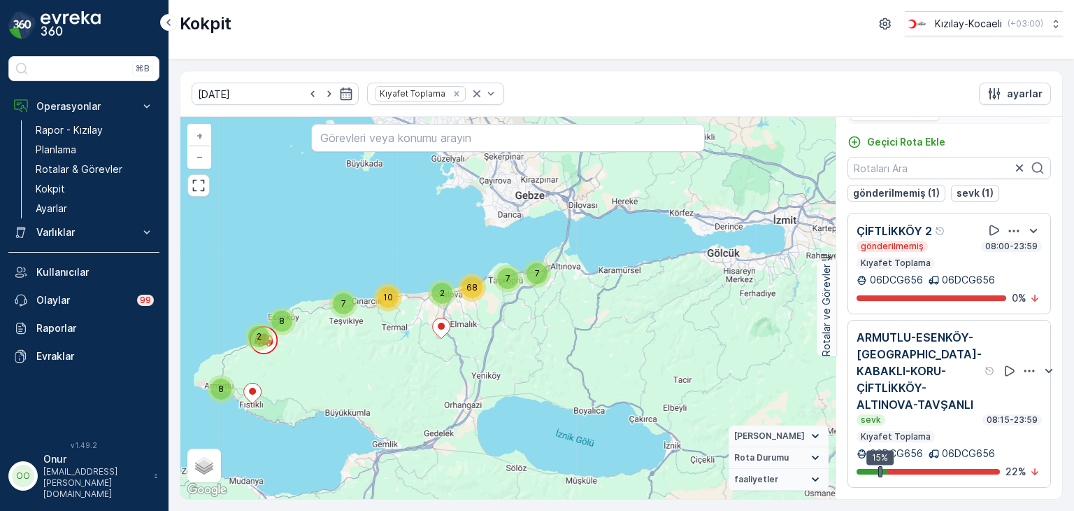
drag, startPoint x: 586, startPoint y: 310, endPoint x: 571, endPoint y: 391, distance: 82.5
click at [571, 391] on div "8 2 8 10 7 7 2 7 68 + − Uydu Yol haritası Arazi Karışık Leaflet Klavye kısayoll…" at bounding box center [507, 308] width 655 height 382
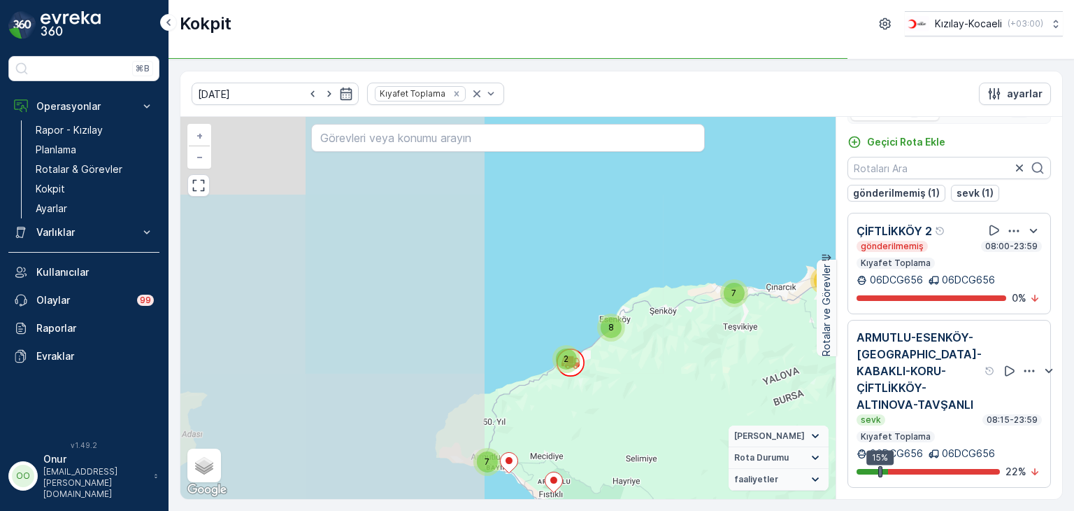
drag, startPoint x: 272, startPoint y: 350, endPoint x: 649, endPoint y: 350, distance: 377.0
click at [649, 350] on div "7 2 8 10 7 7 2 6 9 3 56 + − Uydu Yol haritası Arazi Karışık Leaflet Klavye kısa…" at bounding box center [507, 308] width 655 height 382
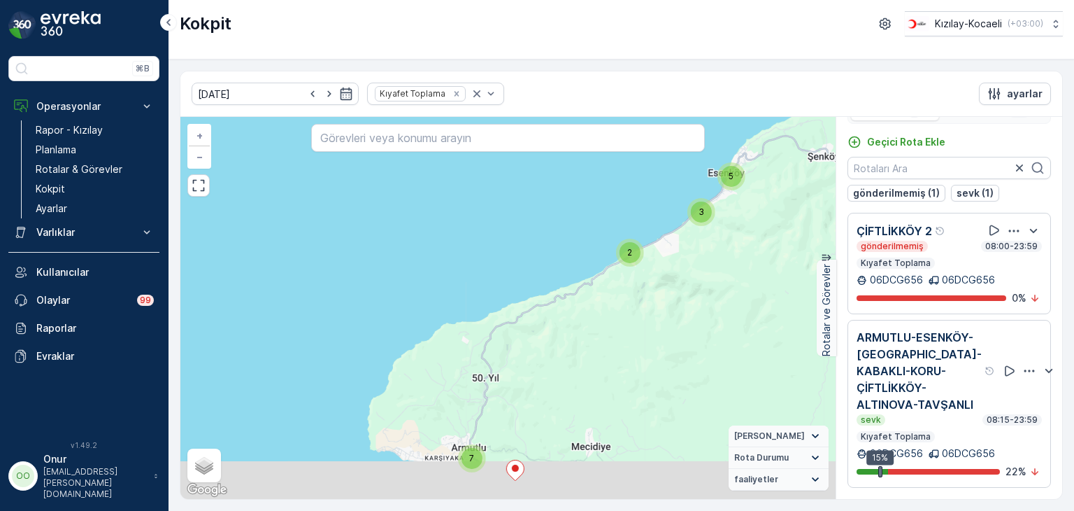
drag, startPoint x: 525, startPoint y: 383, endPoint x: 630, endPoint y: 293, distance: 138.5
click at [630, 293] on div "7 2 3 5 2 2 3 3 2 2 3 7 6 5 3 3 2 17 35 + − Uydu Yol haritası Arazi Karışık Lea…" at bounding box center [507, 308] width 655 height 382
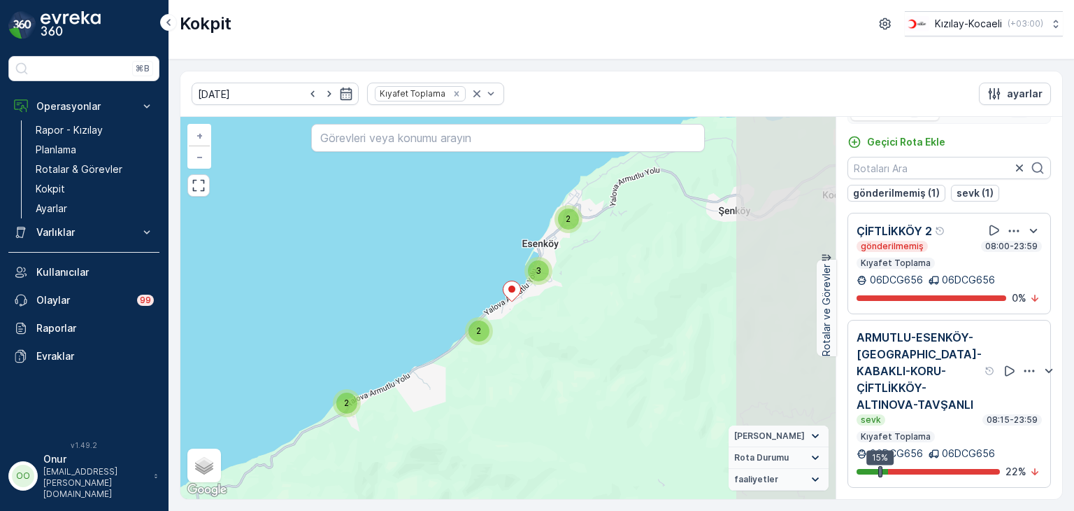
drag, startPoint x: 605, startPoint y: 295, endPoint x: 399, endPoint y: 431, distance: 247.0
click at [399, 431] on div "3 4 2 2 2 3 2 2 3 2 2 2 3 7 6 5 3 2 2 9 7 3 3 10 9 8 + − Uydu Yol haritası Araz…" at bounding box center [507, 308] width 655 height 382
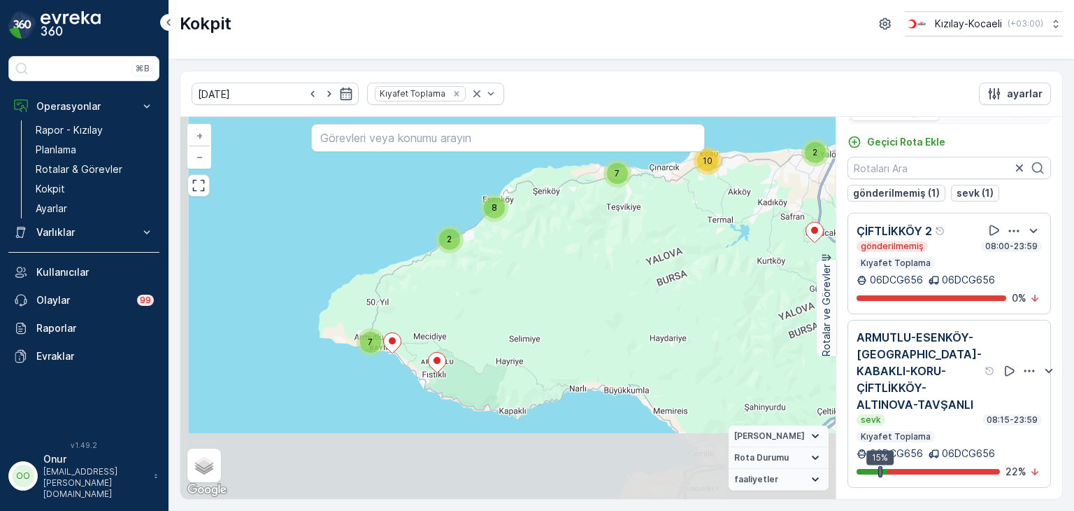
drag, startPoint x: 413, startPoint y: 437, endPoint x: 442, endPoint y: 295, distance: 145.7
click at [442, 295] on div "7 2 8 10 7 7 2 6 9 3 56 + − Uydu Yol haritası Arazi Karışık Leaflet Klavye kısa…" at bounding box center [507, 308] width 655 height 382
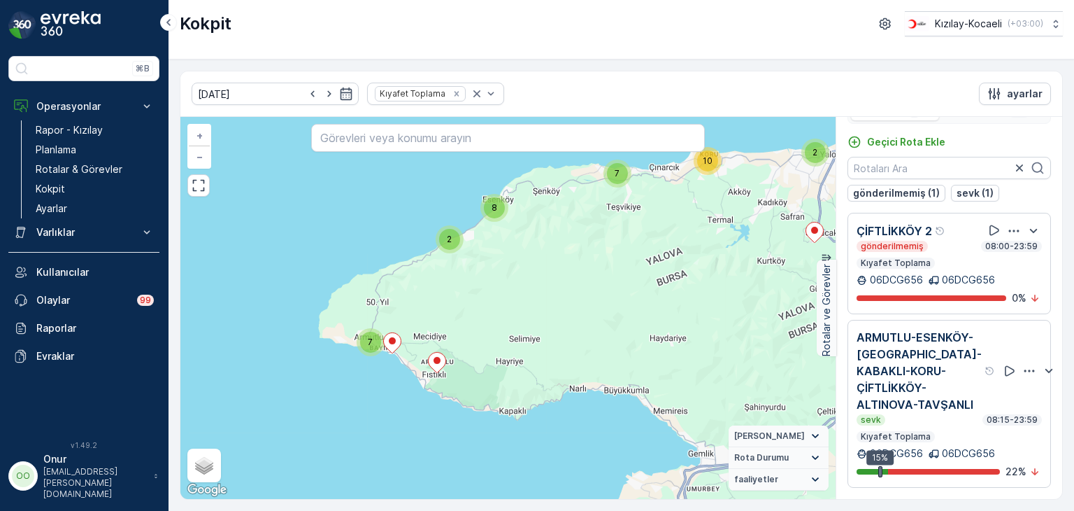
click at [442, 295] on div "7 2 8 10 7 7 2 6 9 3 56 + − Uydu Yol haritası Arazi Karışık Leaflet Klavye kısa…" at bounding box center [507, 308] width 655 height 382
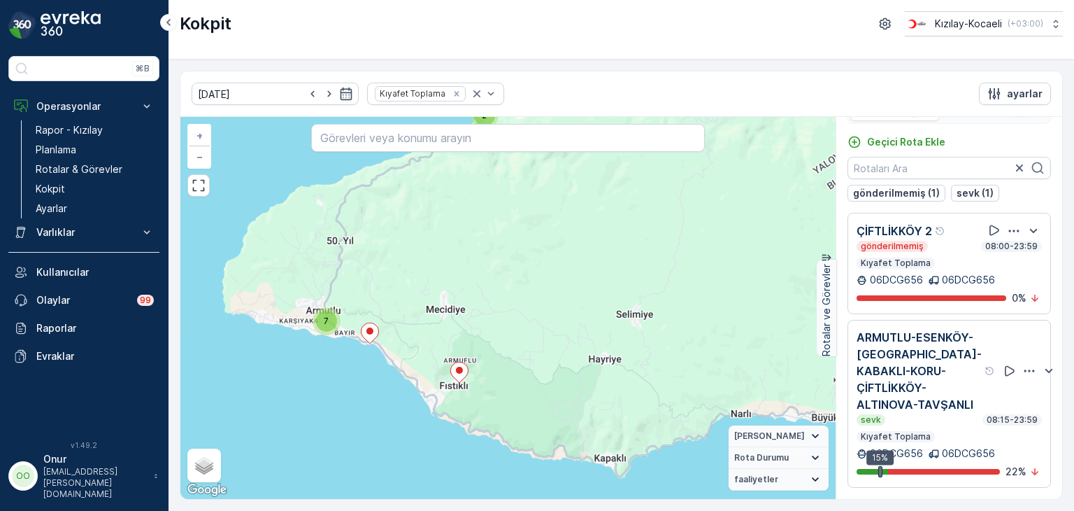
drag, startPoint x: 419, startPoint y: 384, endPoint x: 446, endPoint y: 316, distance: 73.1
click at [446, 316] on div "7 2 3 5 2 2 3 3 2 2 3 7 6 5 3 3 2 17 35 + − Uydu Yol haritası Arazi Karışık Lea…" at bounding box center [507, 308] width 655 height 382
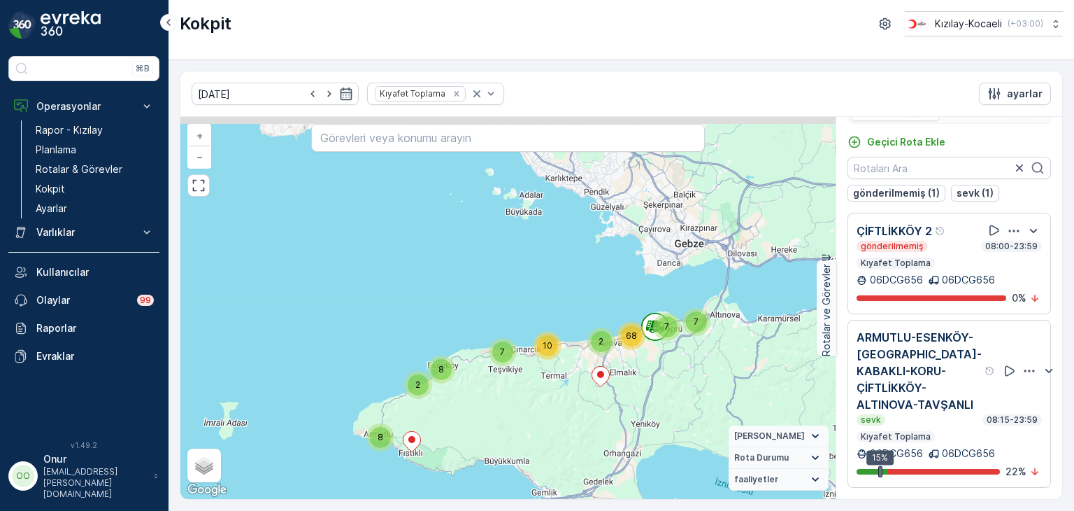
drag, startPoint x: 565, startPoint y: 279, endPoint x: 529, endPoint y: 392, distance: 118.4
click at [529, 392] on div "8 2 8 10 7 7 2 7 68 + − Uydu Yol haritası Arazi Karışık Leaflet Klavye kısayoll…" at bounding box center [507, 308] width 655 height 382
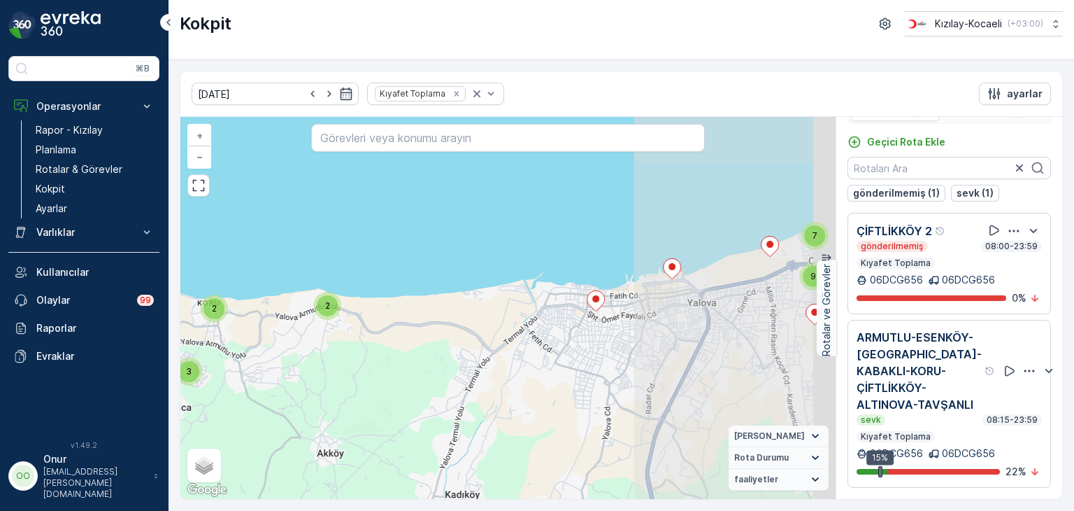
drag, startPoint x: 546, startPoint y: 344, endPoint x: 267, endPoint y: 370, distance: 279.6
click at [262, 369] on div "3 4 2 2 2 3 2 2 3 2 2 2 3 7 6 5 3 2 2 9 7 3 3 10 9 8 + − Uydu Yol haritası Araz…" at bounding box center [507, 308] width 655 height 382
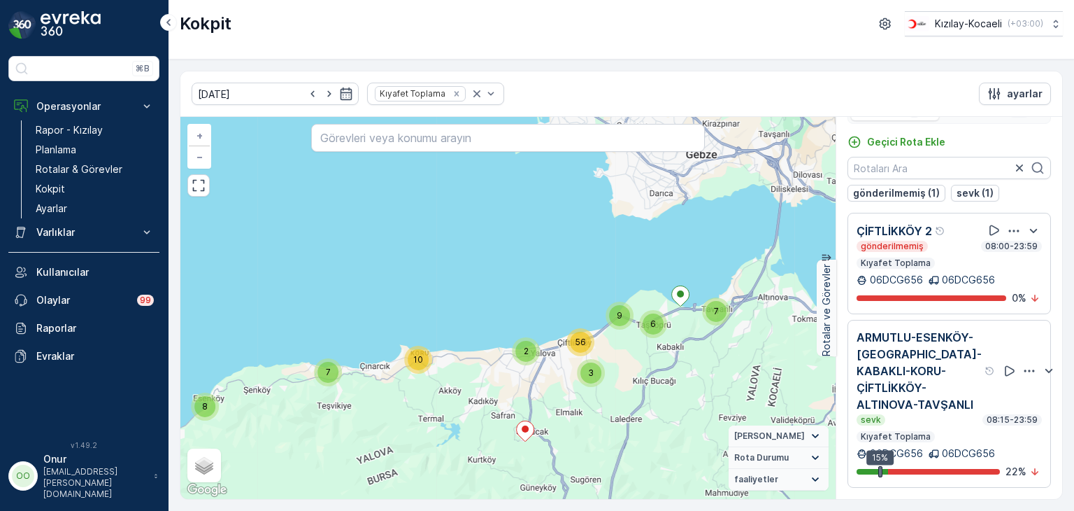
drag, startPoint x: 601, startPoint y: 373, endPoint x: 455, endPoint y: 385, distance: 146.7
click at [581, 383] on div "3" at bounding box center [591, 372] width 21 height 21
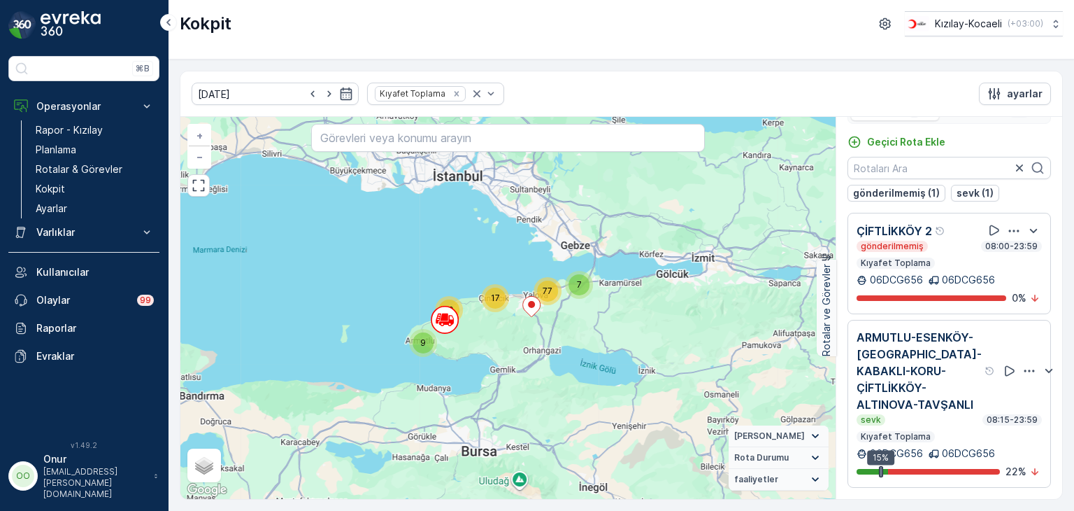
drag, startPoint x: 435, startPoint y: 369, endPoint x: 501, endPoint y: 334, distance: 74.5
click at [501, 334] on div "9 10 17 7 77 + − Uydu Yol haritası Arazi Karışık Leaflet Klavye kısayolları Har…" at bounding box center [507, 308] width 655 height 382
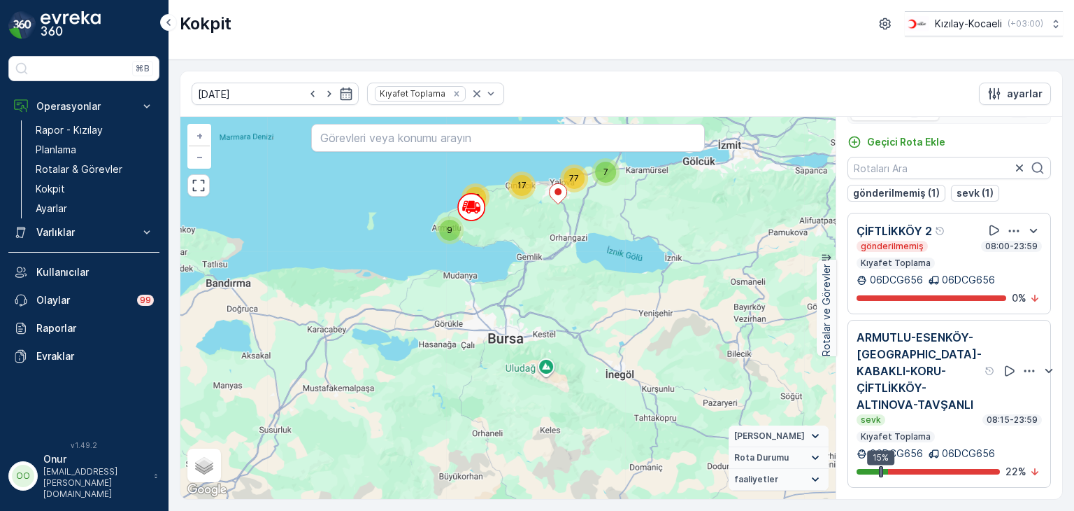
drag, startPoint x: 488, startPoint y: 331, endPoint x: 503, endPoint y: 228, distance: 104.0
click at [503, 228] on div "9 10 17 7 77 + − Uydu Yol haritası Arazi Karışık Leaflet Klavye kısayolları Har…" at bounding box center [507, 308] width 655 height 382
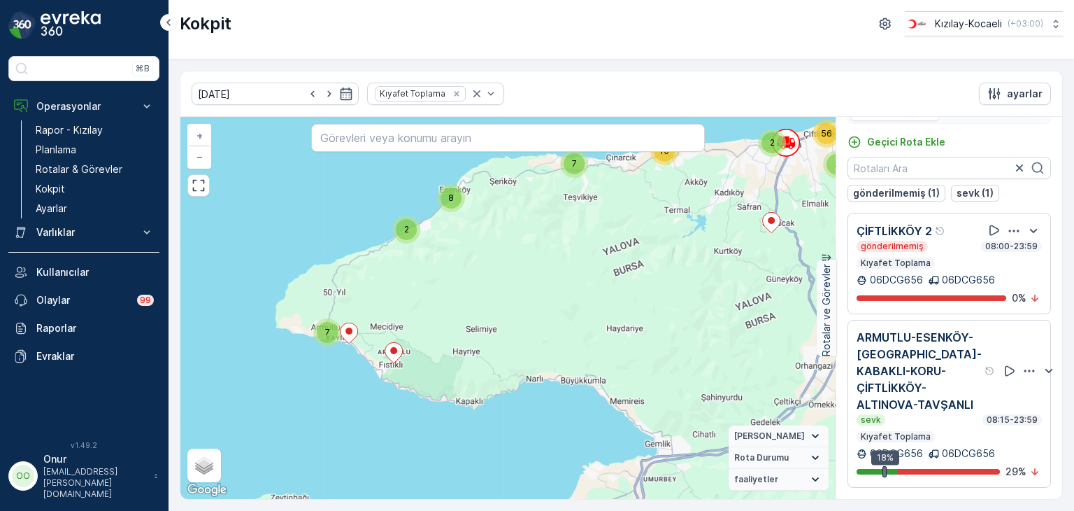
drag, startPoint x: 434, startPoint y: 236, endPoint x: 447, endPoint y: 348, distance: 112.7
click at [447, 348] on div "7 2 8 10 7 7 2 6 9 3 56 + − Uydu Yol haritası Arazi Karışık Leaflet Klavye kısa…" at bounding box center [507, 308] width 655 height 382
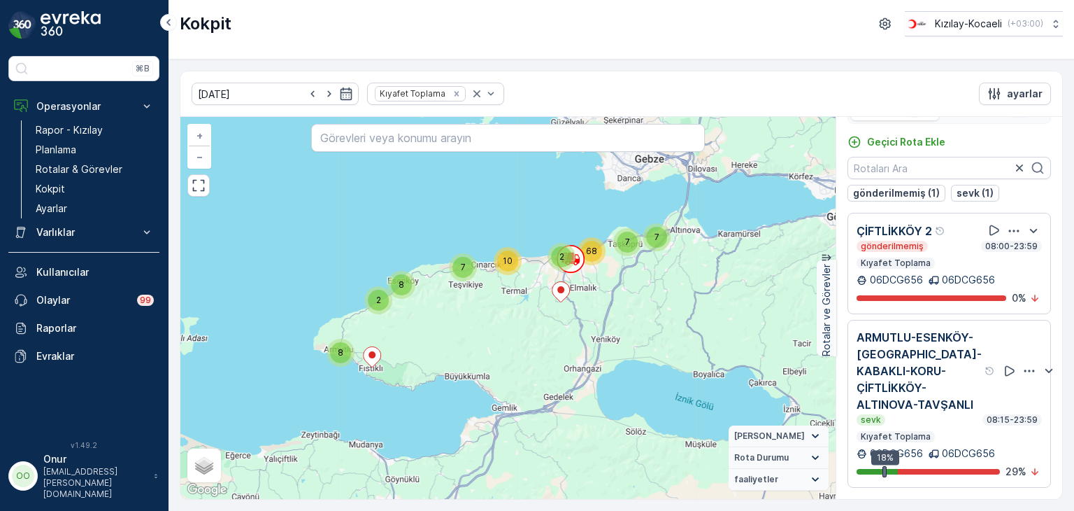
drag, startPoint x: 452, startPoint y: 276, endPoint x: 440, endPoint y: 322, distance: 47.0
click at [440, 322] on div "8 2 8 10 7 7 2 7 68 + − Uydu Yol haritası Arazi Karışık Leaflet Klavye kısayoll…" at bounding box center [507, 308] width 655 height 382
